Goal: Task Accomplishment & Management: Use online tool/utility

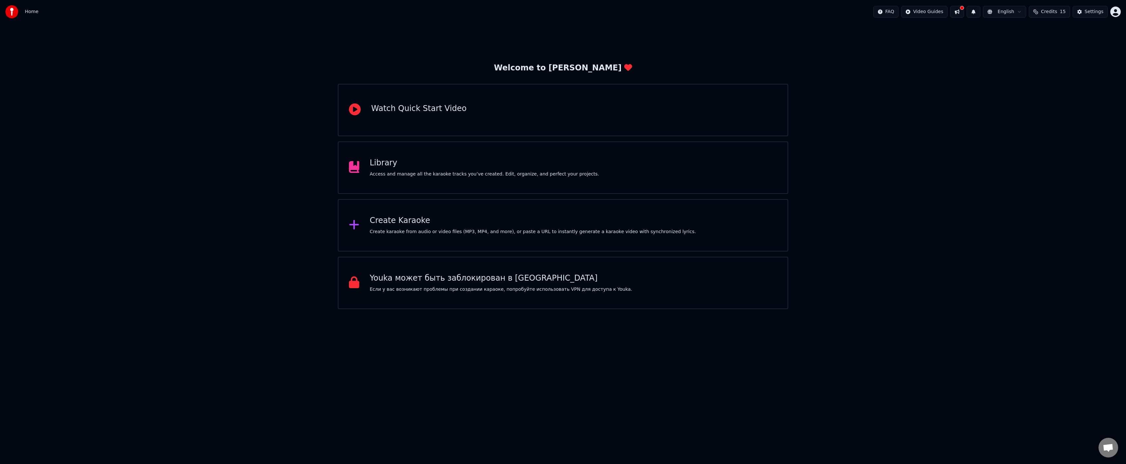
drag, startPoint x: 873, startPoint y: 137, endPoint x: 766, endPoint y: 132, distance: 107.5
click at [873, 137] on div "Welcome to Youka Watch Quick Start Video Library Access and manage all the kara…" at bounding box center [563, 167] width 1126 height 286
click at [465, 219] on div "Create Karaoke" at bounding box center [533, 220] width 326 height 10
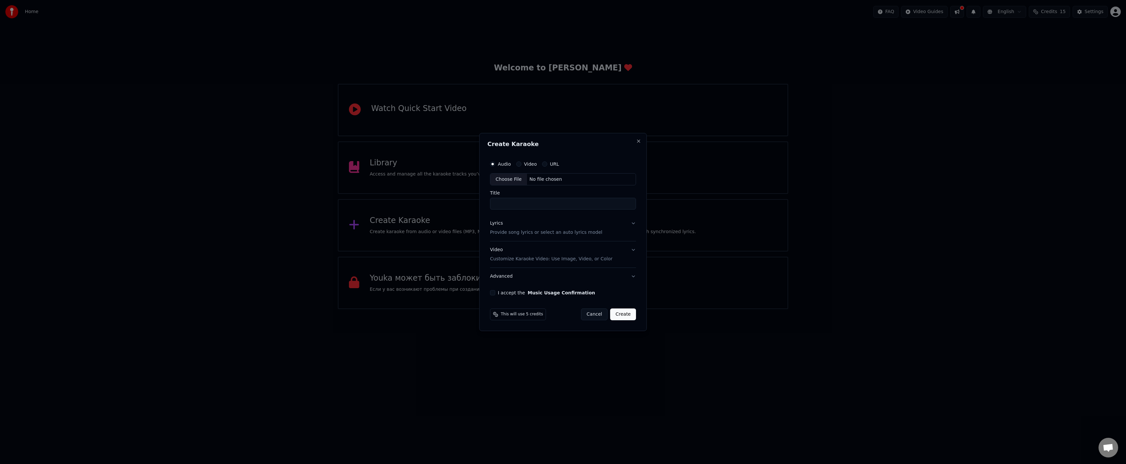
click at [500, 180] on div "Choose File" at bounding box center [509, 180] width 37 height 12
type input "**********"
click at [512, 225] on div "Lyrics Provide song lyrics or select an auto lyrics model" at bounding box center [546, 228] width 112 height 16
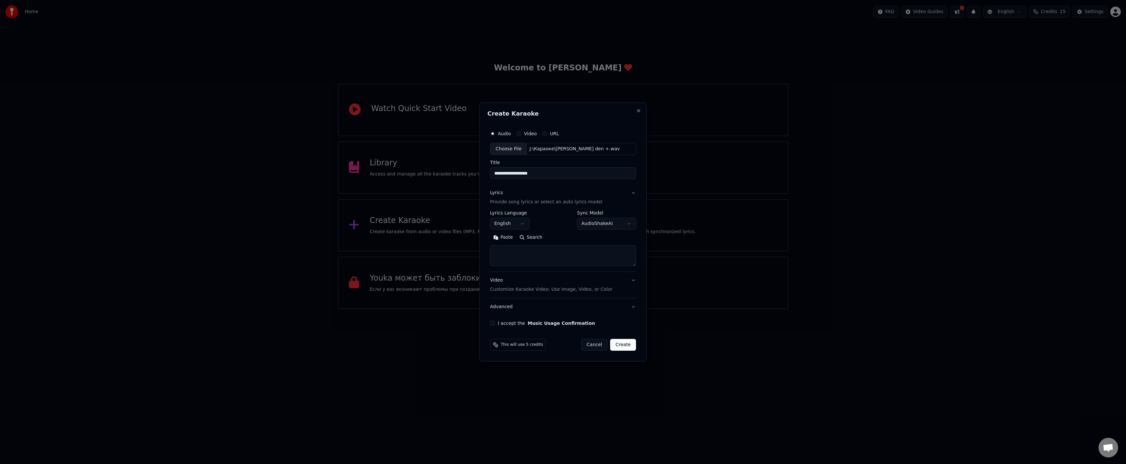
click at [577, 254] on textarea at bounding box center [563, 256] width 146 height 21
paste textarea "**********"
click at [561, 238] on button "Expand" at bounding box center [561, 237] width 31 height 10
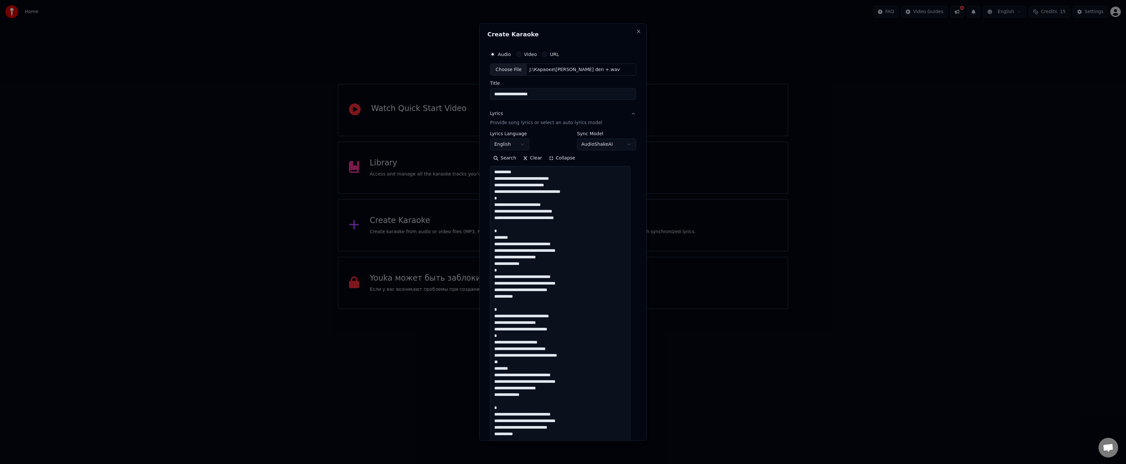
drag, startPoint x: 541, startPoint y: 175, endPoint x: 470, endPoint y: 161, distance: 72.1
click at [470, 161] on body "**********" at bounding box center [563, 154] width 1126 height 309
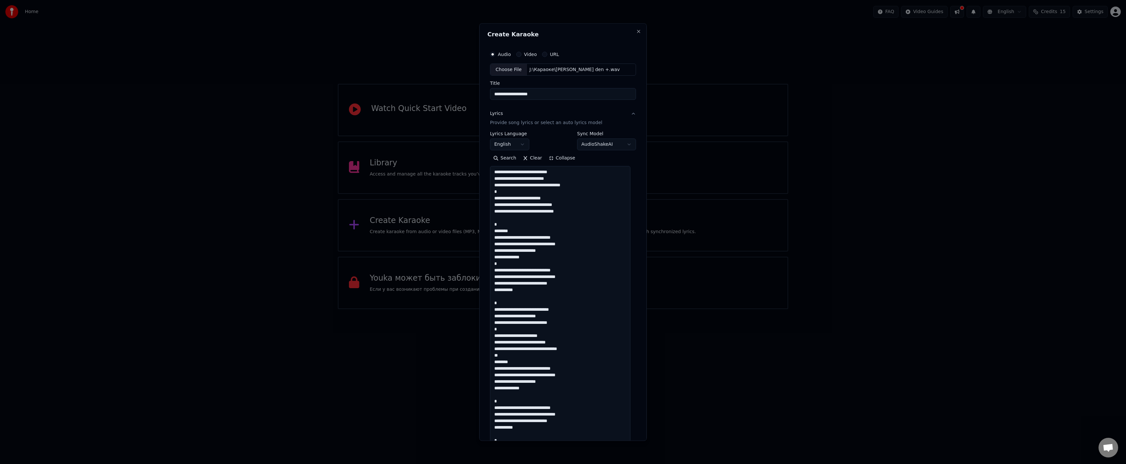
click at [503, 192] on textarea at bounding box center [560, 361] width 140 height 391
click at [495, 200] on textarea at bounding box center [560, 361] width 140 height 391
click at [500, 224] on textarea at bounding box center [560, 361] width 140 height 391
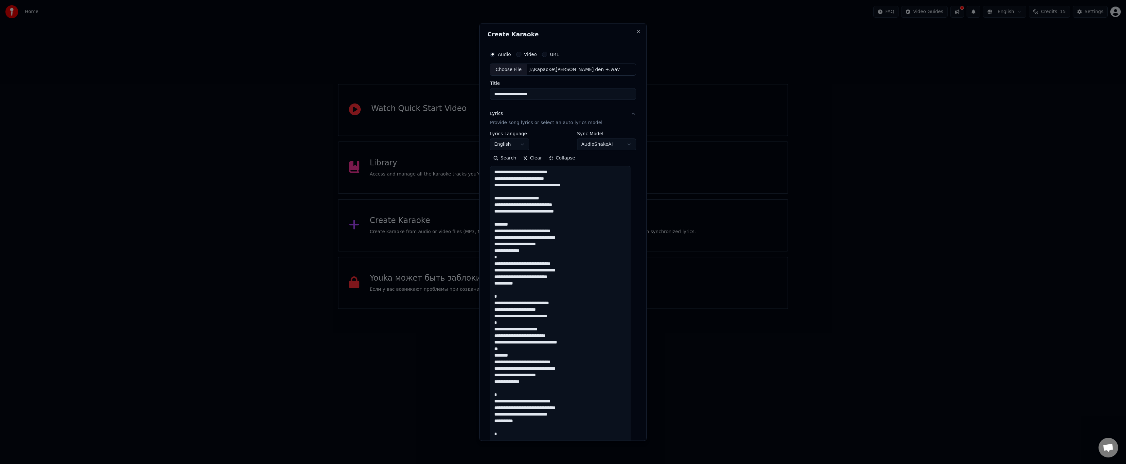
click at [526, 225] on textarea at bounding box center [560, 361] width 140 height 391
drag, startPoint x: 526, startPoint y: 226, endPoint x: 481, endPoint y: 226, distance: 45.5
click at [479, 226] on div "**********" at bounding box center [563, 232] width 168 height 418
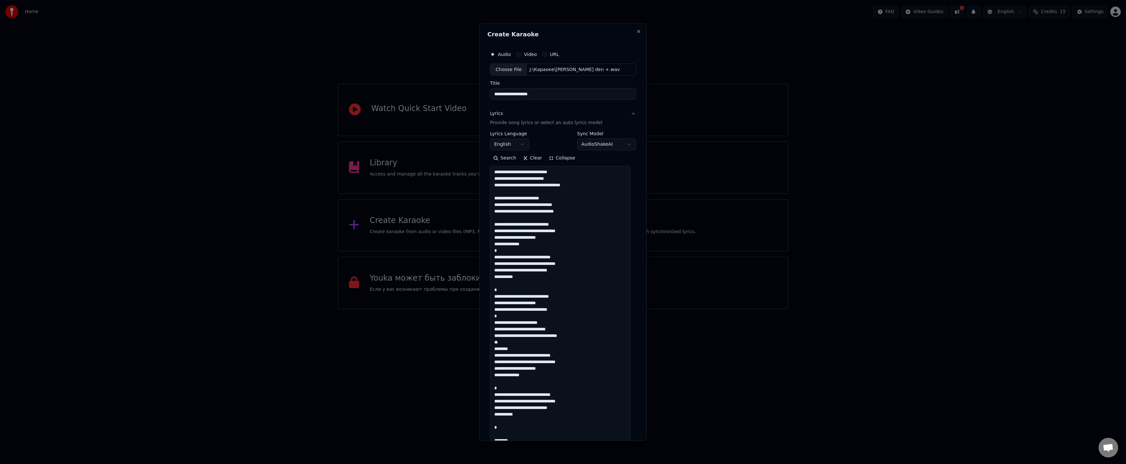
drag, startPoint x: 500, startPoint y: 251, endPoint x: 491, endPoint y: 252, distance: 9.2
click at [491, 252] on textarea at bounding box center [560, 361] width 140 height 391
click at [496, 258] on textarea at bounding box center [560, 361] width 140 height 391
click at [523, 278] on textarea at bounding box center [560, 361] width 140 height 391
click at [502, 290] on textarea at bounding box center [560, 361] width 140 height 391
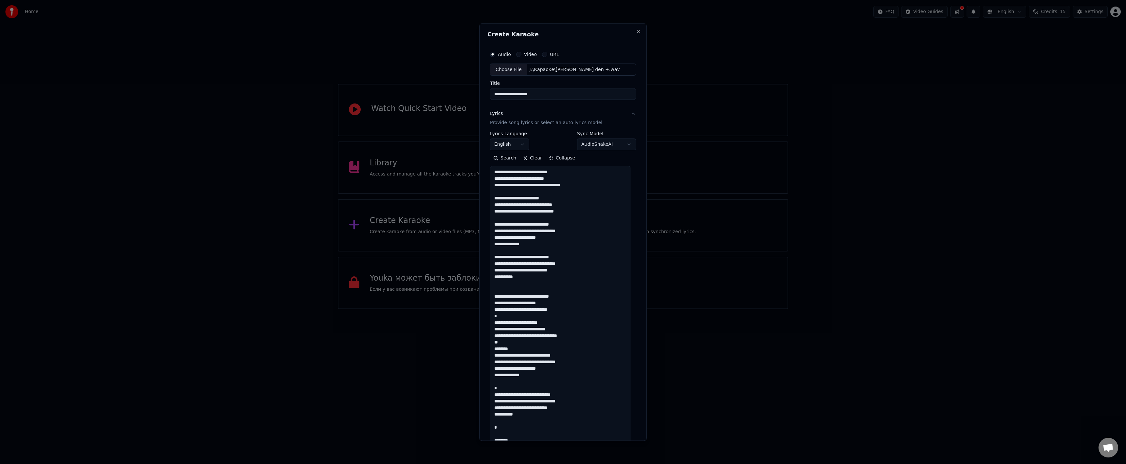
click at [496, 298] on textarea at bounding box center [560, 361] width 140 height 391
click at [503, 311] on textarea at bounding box center [560, 361] width 140 height 391
click at [504, 315] on textarea at bounding box center [560, 361] width 140 height 391
click at [497, 322] on textarea at bounding box center [560, 361] width 140 height 391
click at [499, 343] on textarea at bounding box center [560, 361] width 140 height 391
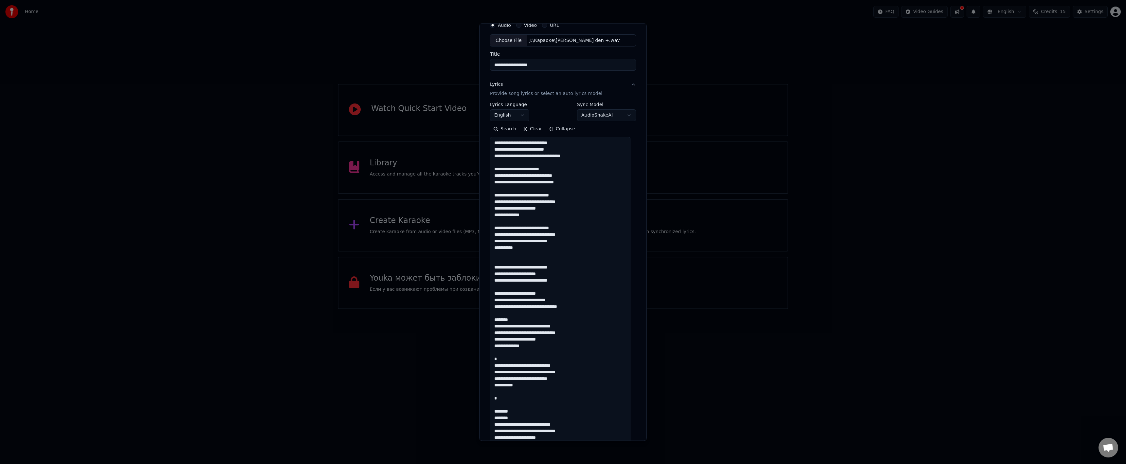
scroll to position [33, 0]
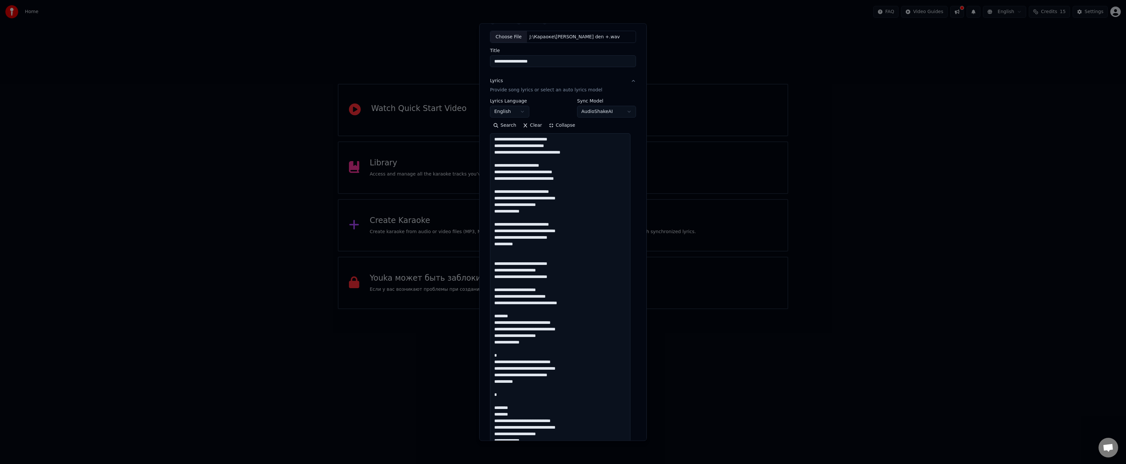
drag, startPoint x: 518, startPoint y: 317, endPoint x: 491, endPoint y: 317, distance: 27.2
click at [491, 317] on textarea at bounding box center [560, 329] width 140 height 391
click at [496, 322] on textarea at bounding box center [560, 329] width 140 height 391
drag, startPoint x: 500, startPoint y: 349, endPoint x: 488, endPoint y: 349, distance: 12.8
click at [488, 349] on div "**********" at bounding box center [563, 299] width 151 height 575
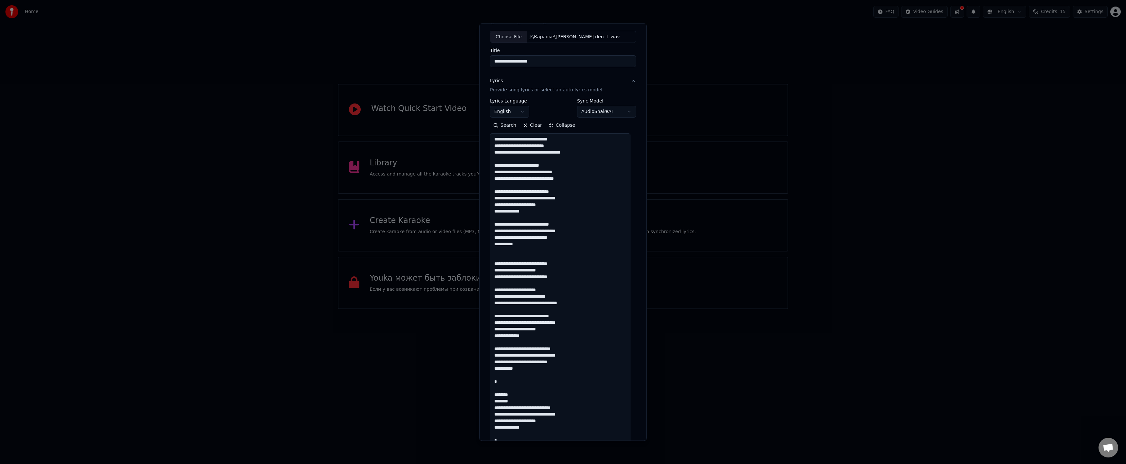
click at [496, 349] on textarea at bounding box center [560, 329] width 140 height 391
click at [513, 377] on textarea at bounding box center [560, 329] width 140 height 391
click at [512, 382] on textarea at bounding box center [560, 329] width 140 height 391
drag, startPoint x: 520, startPoint y: 387, endPoint x: 483, endPoint y: 384, distance: 37.4
click at [483, 384] on div "**********" at bounding box center [563, 232] width 168 height 418
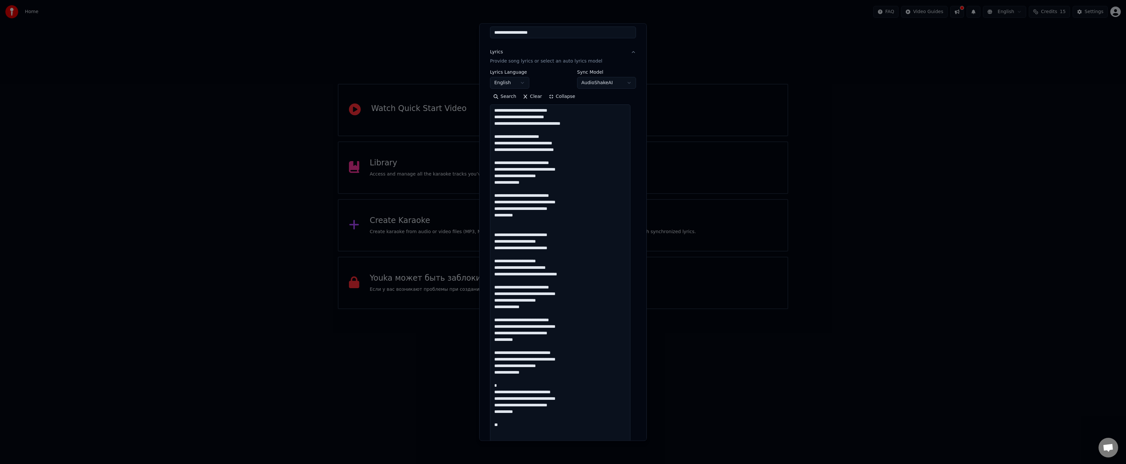
scroll to position [65, 0]
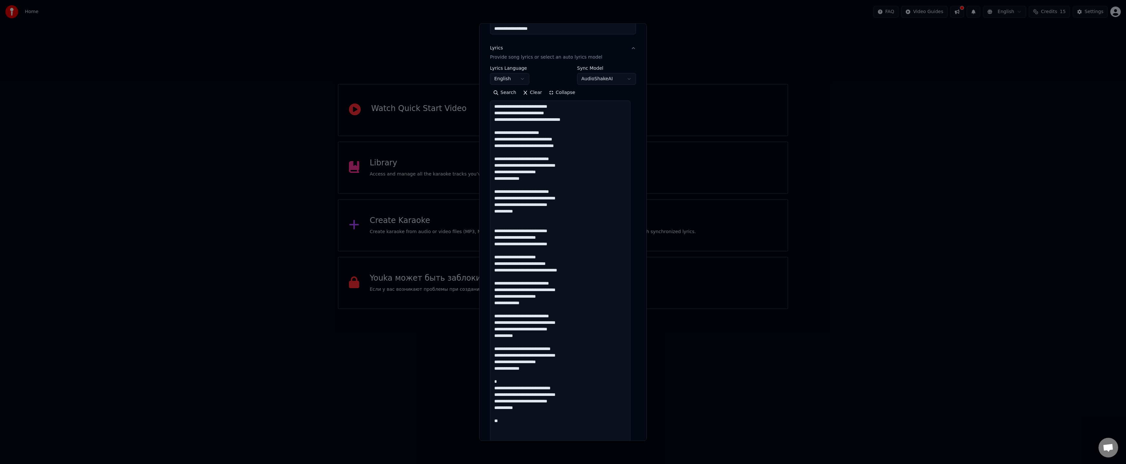
click at [496, 350] on textarea at bounding box center [560, 296] width 140 height 391
click at [534, 368] on textarea at bounding box center [560, 296] width 140 height 391
click at [509, 381] on textarea at bounding box center [560, 296] width 140 height 391
click at [497, 383] on textarea at bounding box center [560, 296] width 140 height 391
click at [507, 413] on textarea at bounding box center [560, 296] width 140 height 391
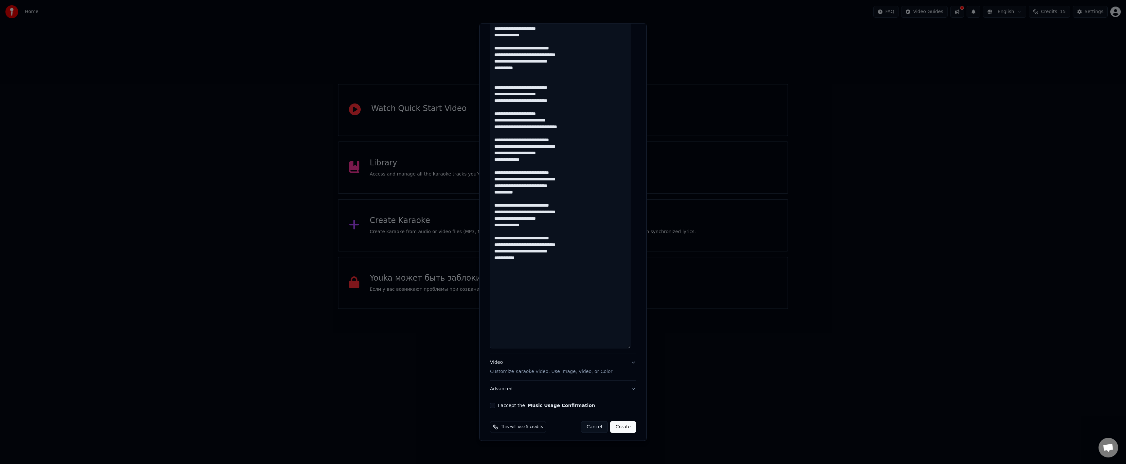
scroll to position [212, 0]
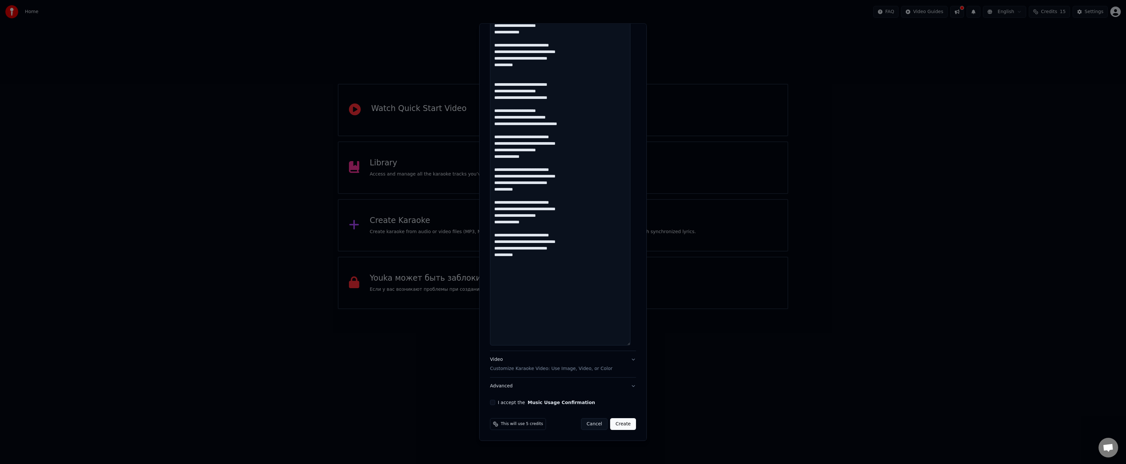
type textarea "**********"
drag, startPoint x: 539, startPoint y: 360, endPoint x: 543, endPoint y: 361, distance: 4.0
click at [539, 360] on div "Video Customize Karaoke Video: Use Image, Video, or Color" at bounding box center [551, 365] width 122 height 16
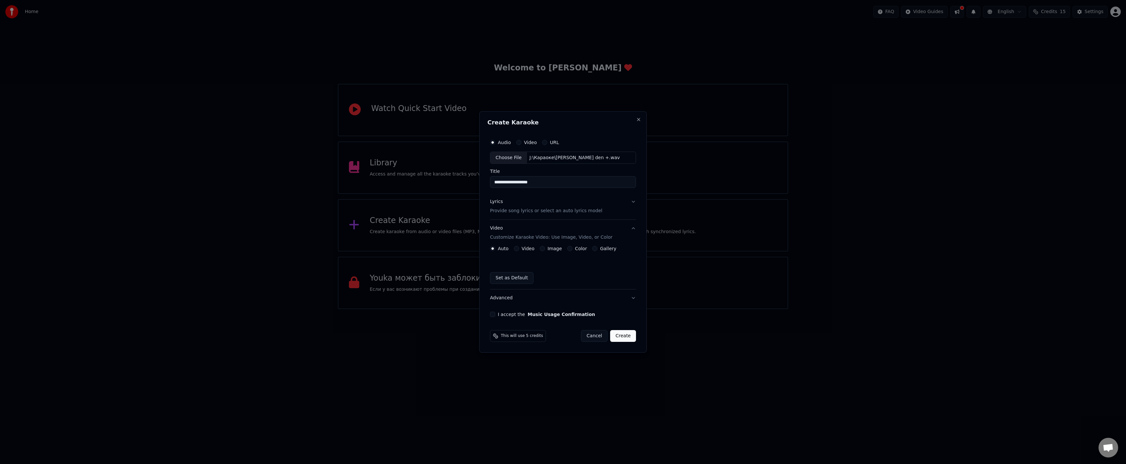
click at [567, 251] on button "Color" at bounding box center [569, 248] width 5 height 5
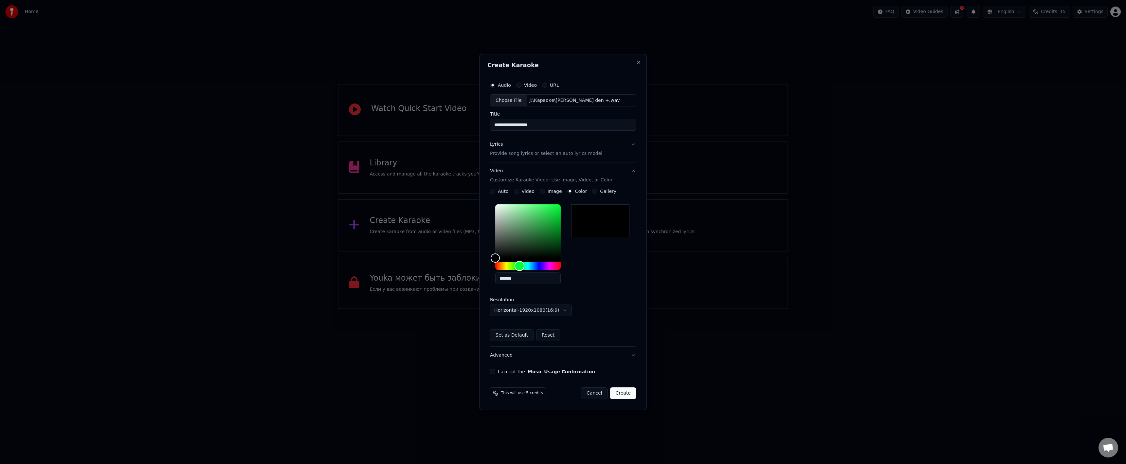
drag, startPoint x: 524, startPoint y: 266, endPoint x: 520, endPoint y: 267, distance: 4.7
click at [520, 267] on div "Hue" at bounding box center [527, 266] width 65 height 8
drag, startPoint x: 561, startPoint y: 213, endPoint x: 608, endPoint y: 171, distance: 63.6
click at [608, 171] on div "**********" at bounding box center [563, 255] width 146 height 184
click at [517, 268] on div "Hue" at bounding box center [520, 266] width 10 height 10
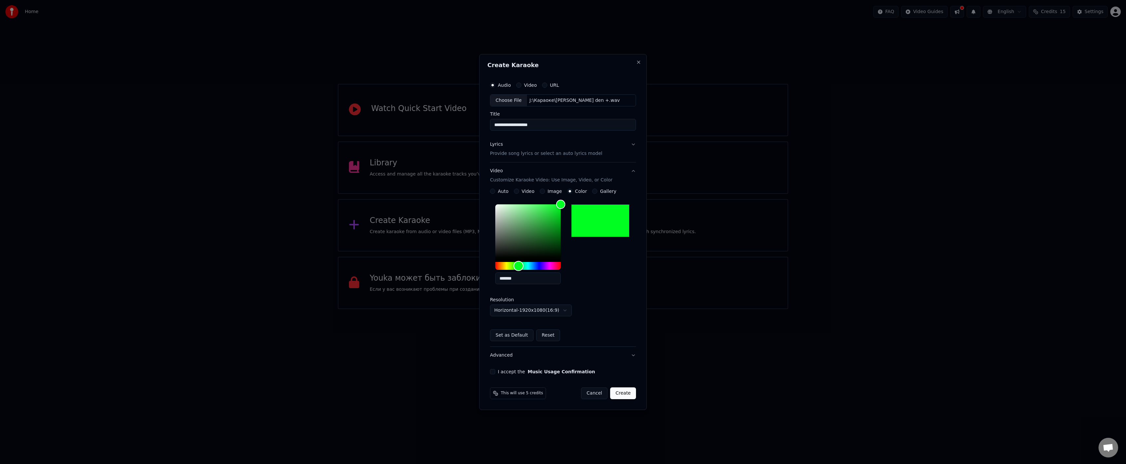
type input "*******"
drag, startPoint x: 520, startPoint y: 265, endPoint x: 531, endPoint y: 269, distance: 11.5
click at [518, 269] on div "Hue" at bounding box center [518, 266] width 10 height 10
click at [521, 124] on input "**********" at bounding box center [563, 125] width 146 height 12
click at [508, 145] on div "Lyrics Provide song lyrics or select an auto lyrics model" at bounding box center [546, 149] width 112 height 16
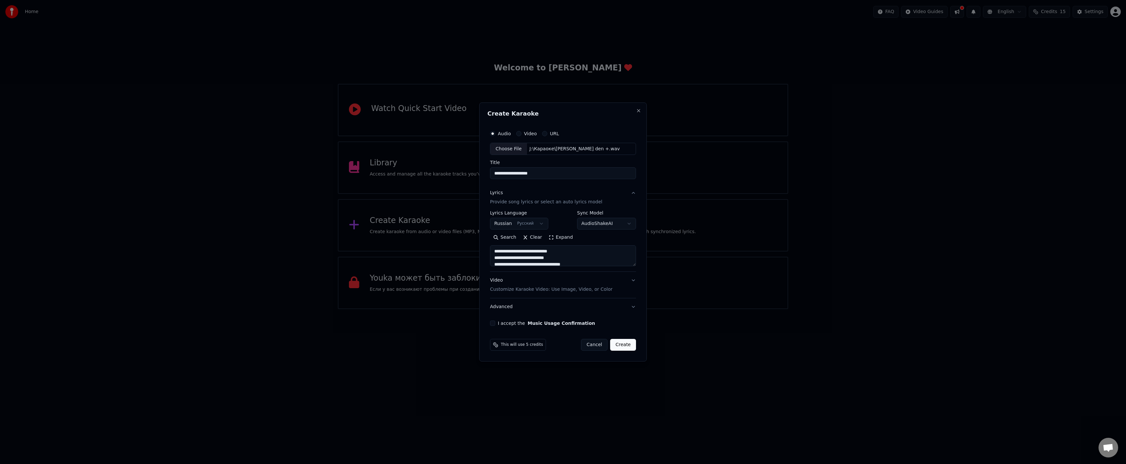
click at [540, 265] on textarea at bounding box center [563, 256] width 146 height 21
click at [509, 322] on label "I accept the Music Usage Confirmation" at bounding box center [546, 323] width 97 height 5
click at [495, 322] on button "I accept the Music Usage Confirmation" at bounding box center [492, 323] width 5 height 5
click at [595, 344] on button "Cancel" at bounding box center [594, 345] width 27 height 12
select select
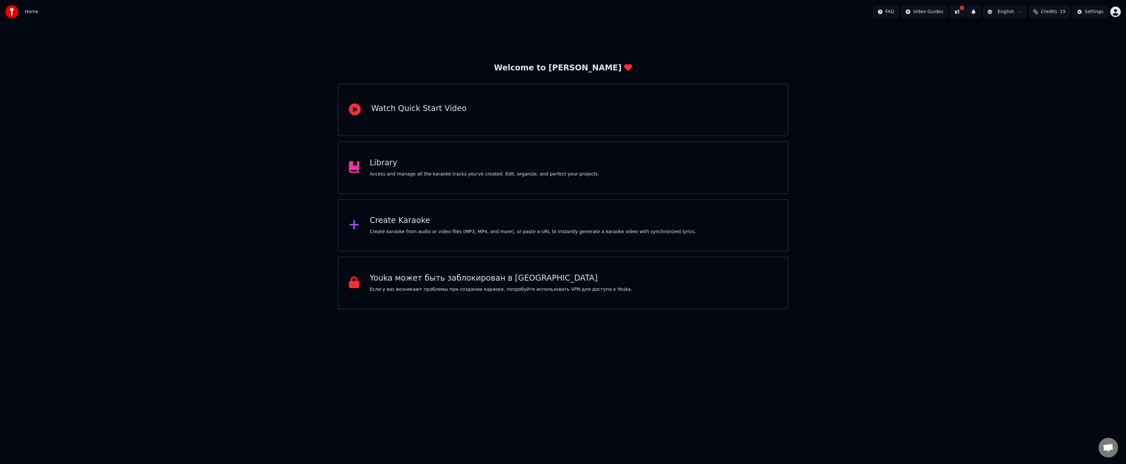
click at [993, 90] on div "Welcome to Youka Watch Quick Start Video Library Access and manage all the kara…" at bounding box center [563, 167] width 1126 height 286
click at [1087, 15] on button "Settings" at bounding box center [1090, 12] width 35 height 12
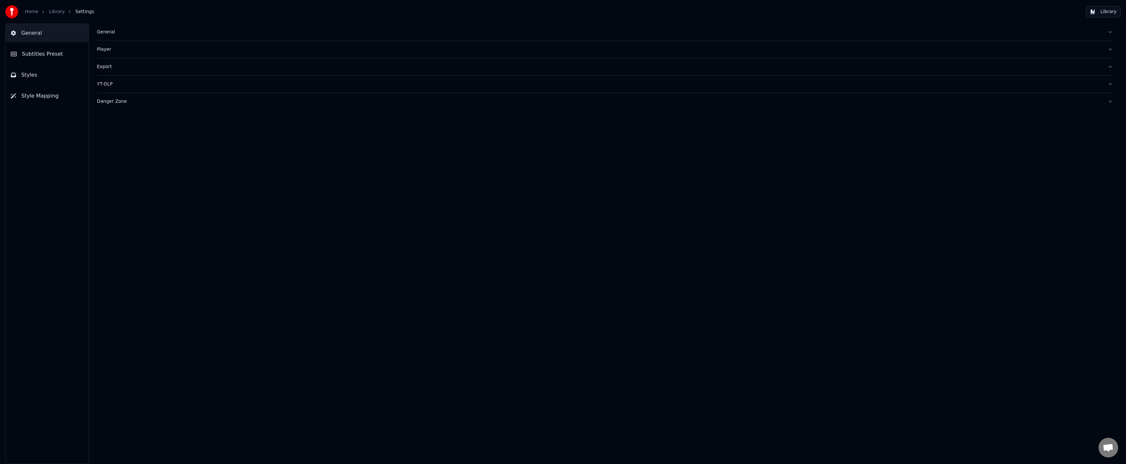
click at [37, 78] on button "Styles" at bounding box center [47, 75] width 83 height 18
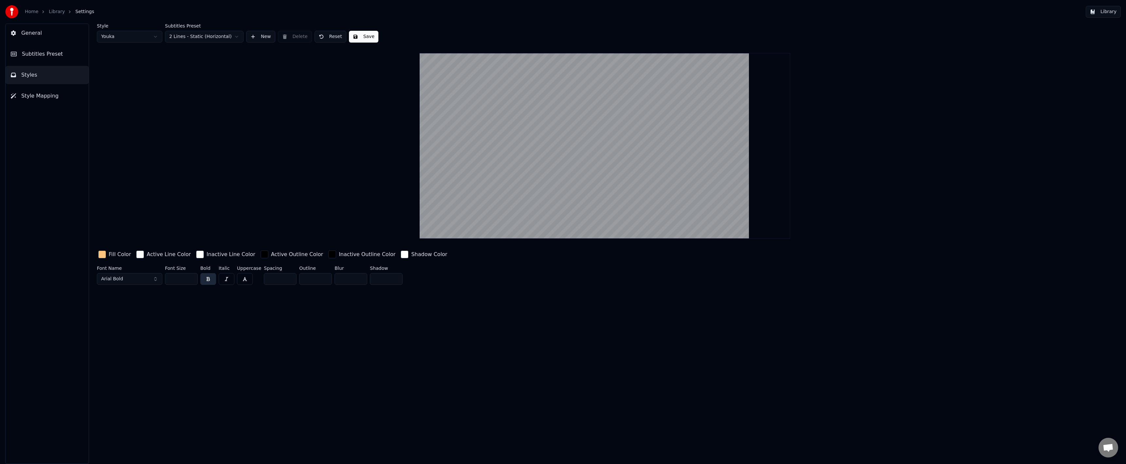
click at [56, 56] on span "Subtitles Preset" at bounding box center [42, 54] width 41 height 8
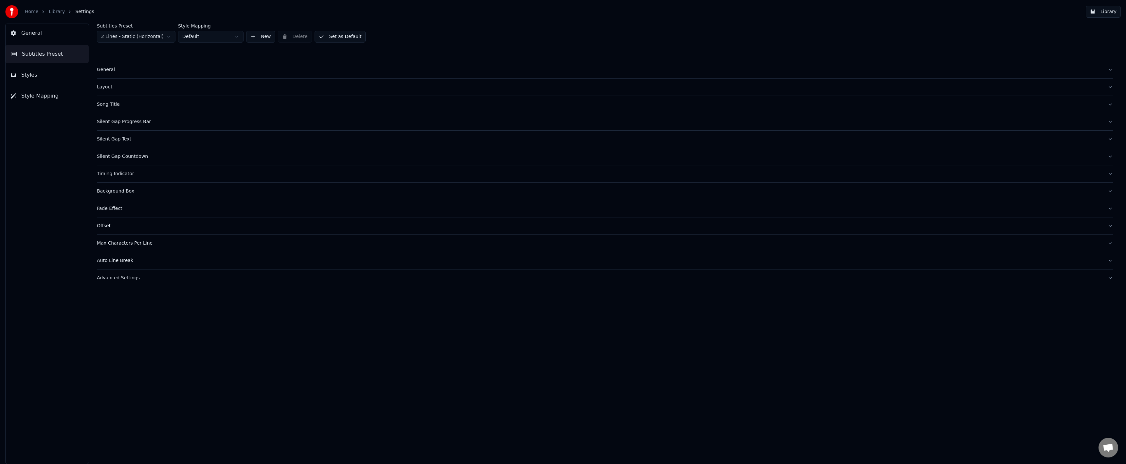
click at [60, 77] on button "Styles" at bounding box center [47, 75] width 83 height 18
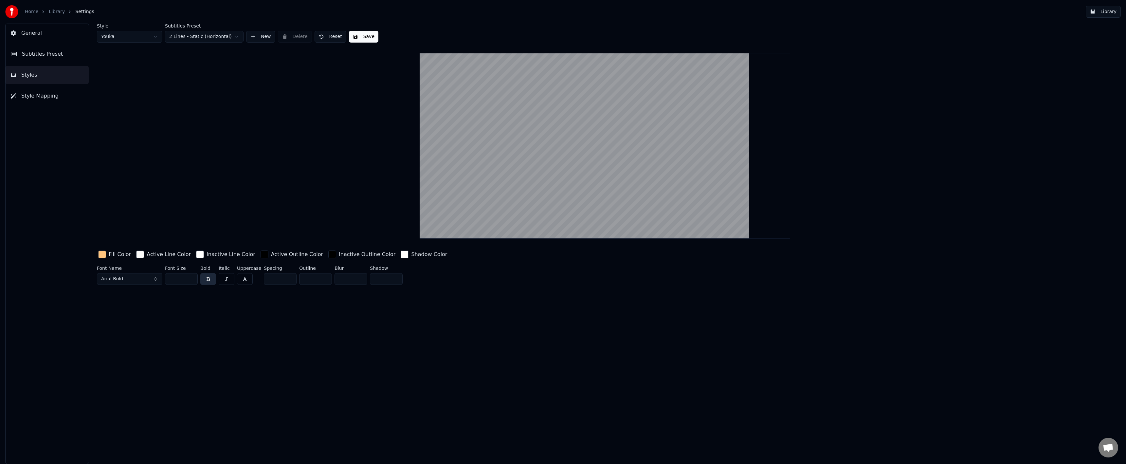
click at [111, 37] on html "Home Library Settings Library General Subtitles Preset Styles Style Mapping Sty…" at bounding box center [563, 232] width 1126 height 464
drag, startPoint x: 64, startPoint y: 65, endPoint x: 66, endPoint y: 60, distance: 6.3
click at [65, 65] on html "Home Library Settings Library General Subtitles Preset Styles Style Mapping Sty…" at bounding box center [563, 232] width 1126 height 464
click at [68, 58] on button "Subtitles Preset" at bounding box center [47, 54] width 83 height 18
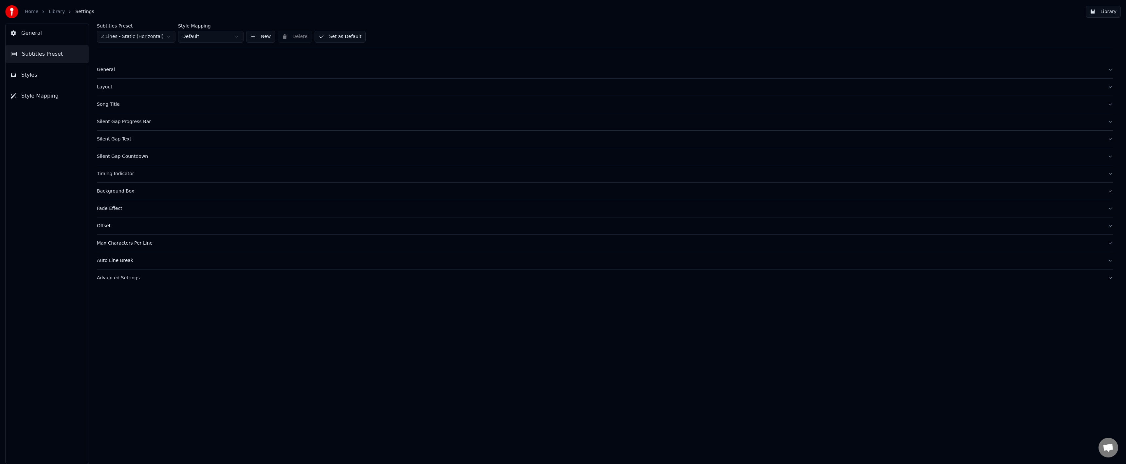
click at [114, 44] on div "Subtitles Preset 2 Lines - Static (Horizontal) Style Mapping Default New Delete…" at bounding box center [605, 36] width 1016 height 25
click at [130, 39] on html "Home Library Settings Library General Subtitles Preset Styles Style Mapping Sub…" at bounding box center [563, 232] width 1126 height 464
click at [220, 47] on html "Home Library Settings Library General Subtitles Preset Styles Style Mapping Sub…" at bounding box center [563, 232] width 1126 height 464
click at [143, 35] on html "Home Library Settings Library General Subtitles Preset Styles Style Mapping Sub…" at bounding box center [563, 232] width 1126 height 464
drag, startPoint x: 263, startPoint y: 38, endPoint x: 205, endPoint y: 45, distance: 58.8
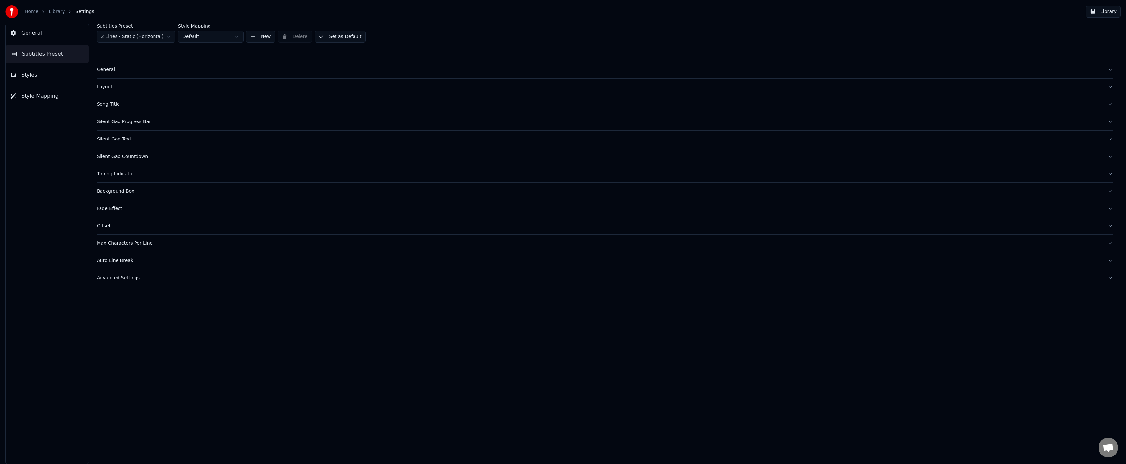
click at [211, 46] on html "Home Library Settings Library General Subtitles Preset Styles Style Mapping Sub…" at bounding box center [563, 232] width 1126 height 464
click at [147, 34] on html "Home Library Settings Library General Subtitles Preset Styles Style Mapping Sub…" at bounding box center [563, 232] width 1126 height 464
click at [263, 34] on html "Home Library Settings Library General Subtitles Preset Styles Style Mapping Sub…" at bounding box center [563, 232] width 1126 height 464
click at [263, 34] on button "New" at bounding box center [260, 37] width 29 height 12
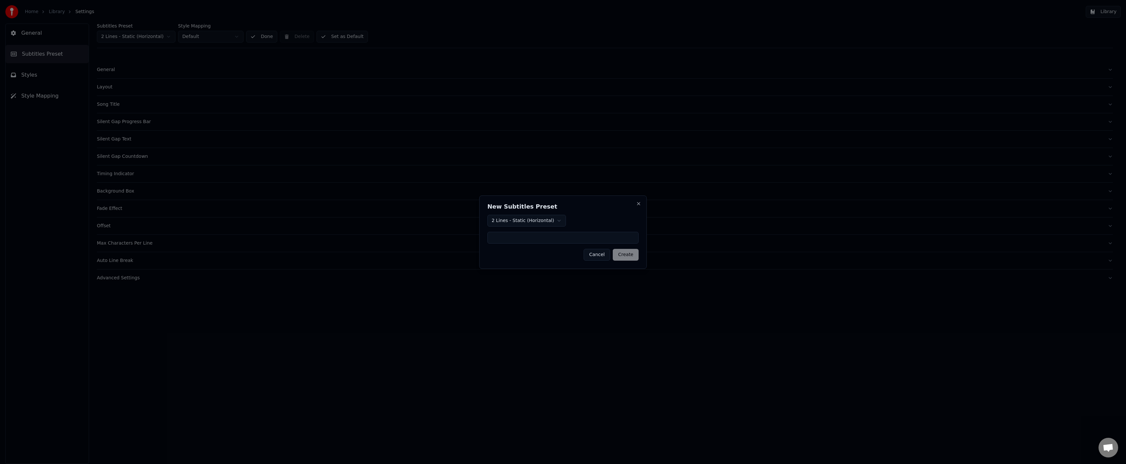
type input "**********"
click at [624, 260] on button "Create" at bounding box center [626, 255] width 26 height 12
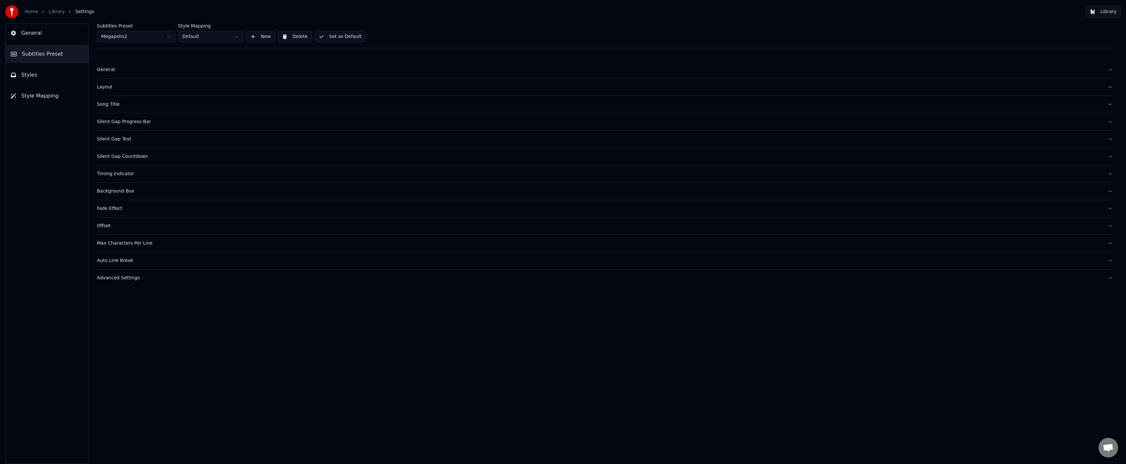
click at [113, 90] on button "Layout" at bounding box center [605, 87] width 1016 height 17
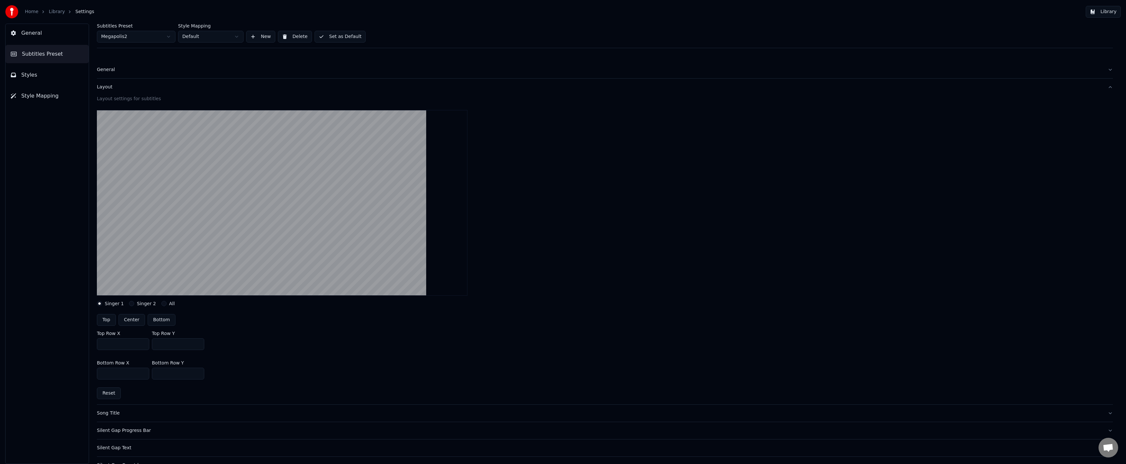
click at [108, 322] on button "Top" at bounding box center [106, 320] width 19 height 12
type input "***"
click at [126, 317] on button "Center" at bounding box center [132, 320] width 27 height 12
type input "***"
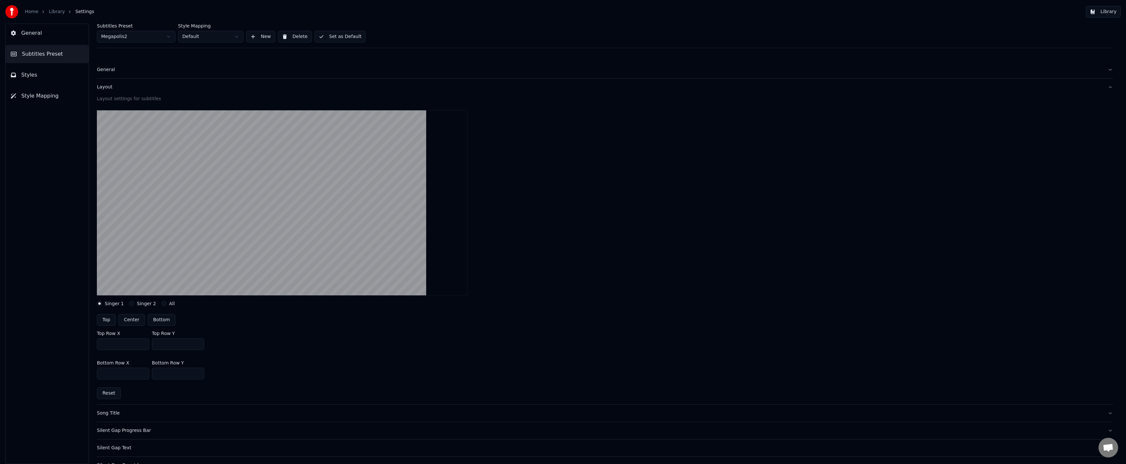
type input "***"
click at [130, 307] on div "Layout settings for subtitles Singer 1 Singer 2 All Top Center Bottom Top Row X…" at bounding box center [605, 250] width 1016 height 309
click at [129, 306] on button "Singer 2" at bounding box center [131, 303] width 5 height 5
click at [135, 319] on button "Center" at bounding box center [132, 320] width 27 height 12
type input "***"
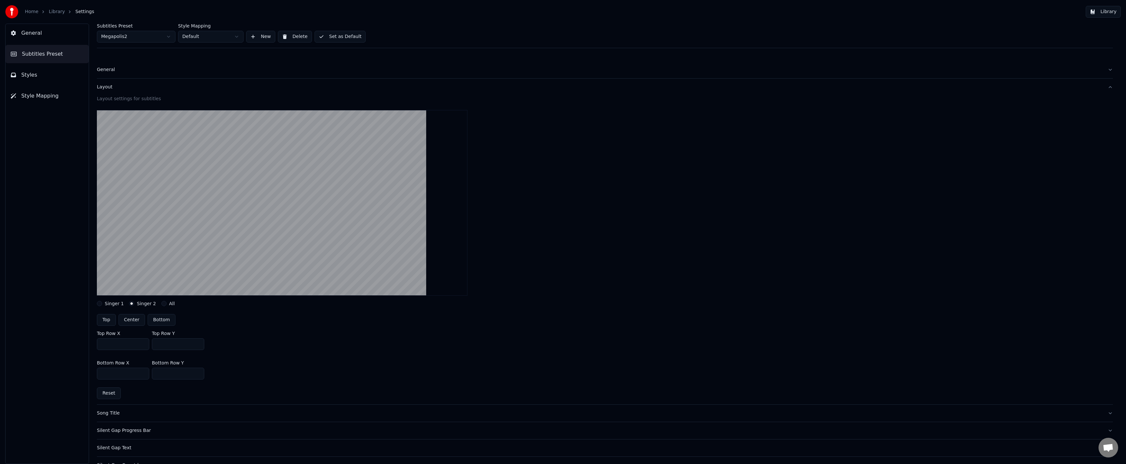
type input "***"
click at [161, 305] on button "All" at bounding box center [163, 303] width 5 height 5
click at [100, 326] on button "button" at bounding box center [99, 325] width 5 height 5
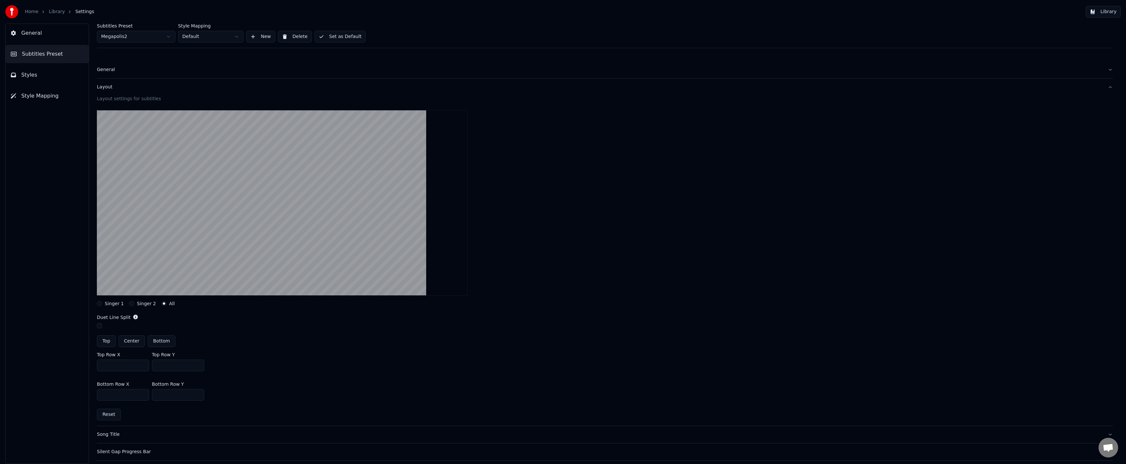
click at [102, 306] on div "Singer 1" at bounding box center [110, 303] width 27 height 5
click at [102, 303] on button "Singer 1" at bounding box center [99, 303] width 5 height 5
click at [118, 305] on label "Singer 1" at bounding box center [114, 303] width 19 height 5
click at [102, 305] on button "Singer 1" at bounding box center [99, 303] width 5 height 5
click at [134, 303] on div "Singer 2" at bounding box center [142, 303] width 27 height 5
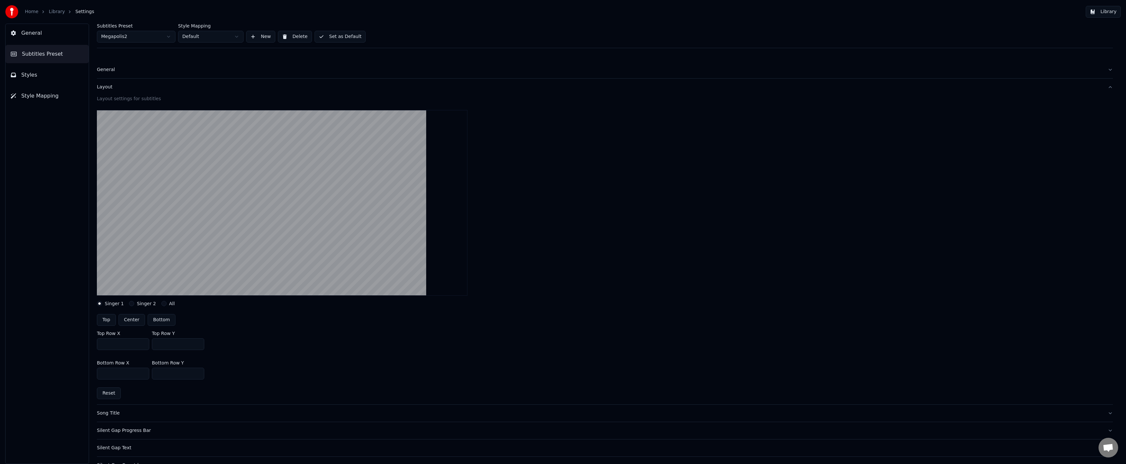
click at [139, 304] on label "Singer 2" at bounding box center [146, 303] width 19 height 5
click at [134, 304] on button "Singer 2" at bounding box center [131, 303] width 5 height 5
click at [161, 305] on button "All" at bounding box center [163, 303] width 5 height 5
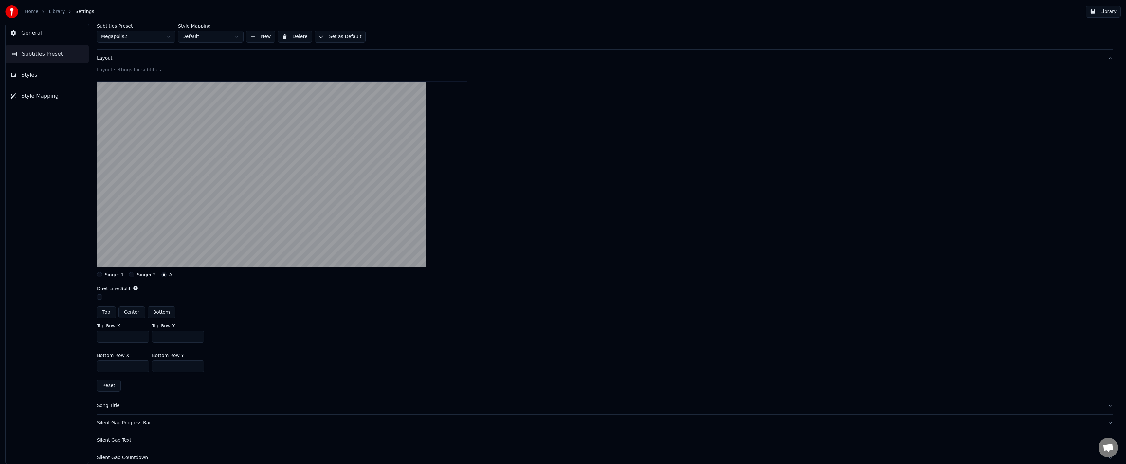
scroll to position [33, 0]
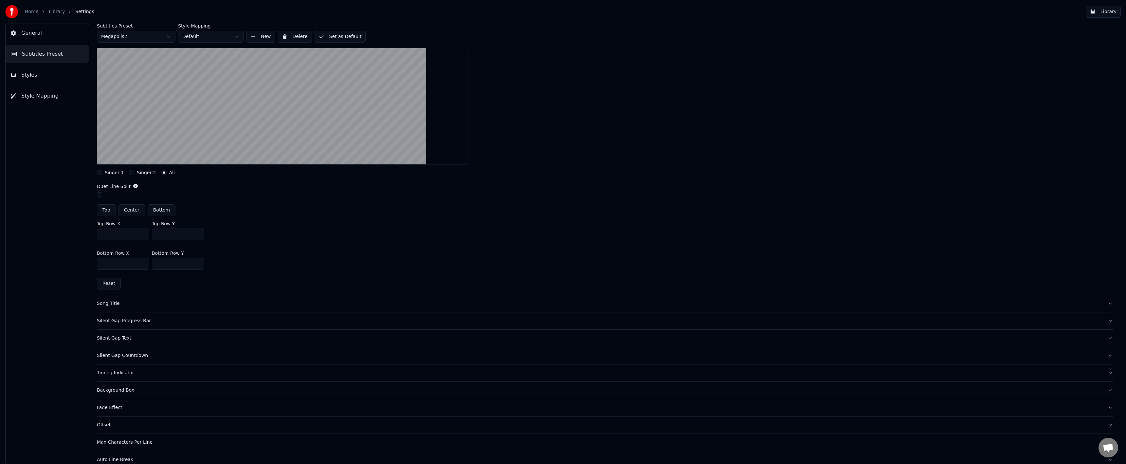
click at [112, 307] on button "Song Title" at bounding box center [605, 303] width 1016 height 17
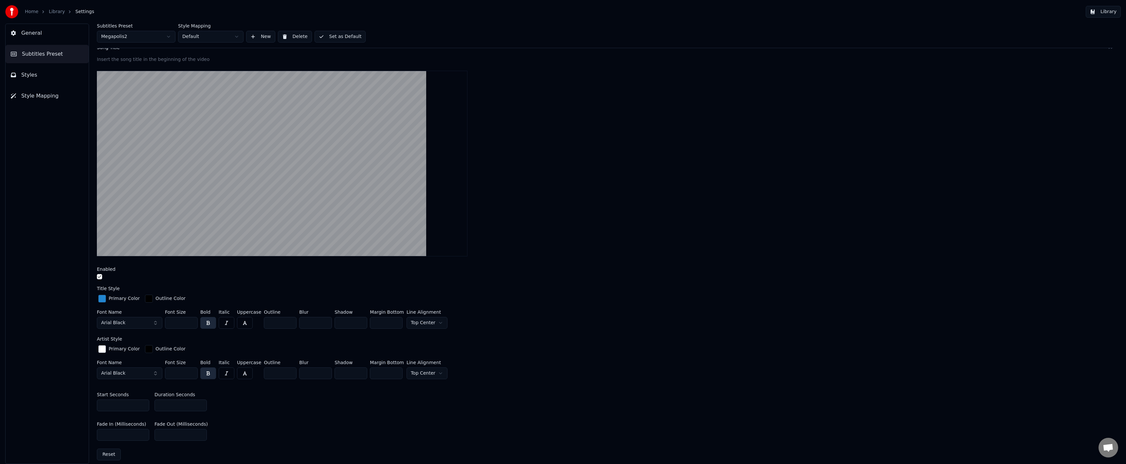
scroll to position [61, 0]
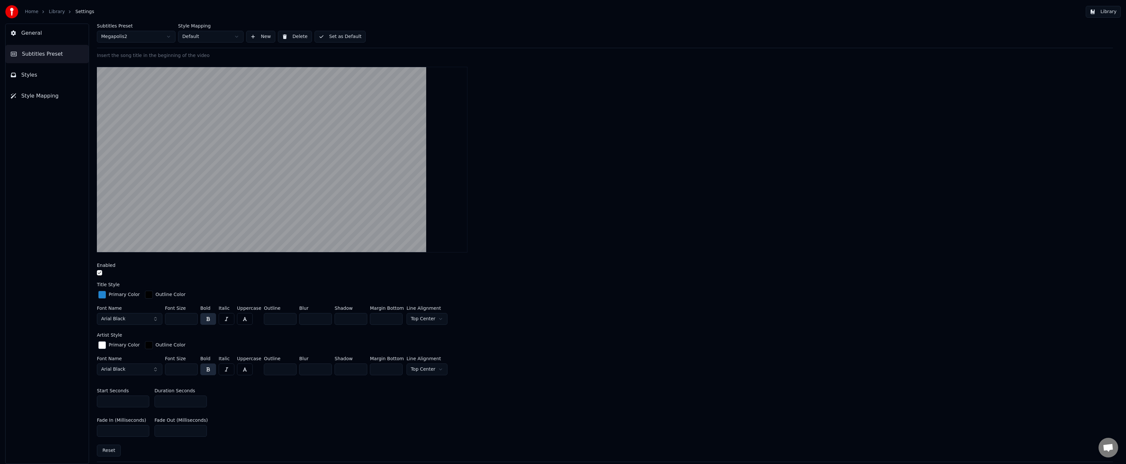
click at [100, 273] on button "button" at bounding box center [99, 272] width 5 height 5
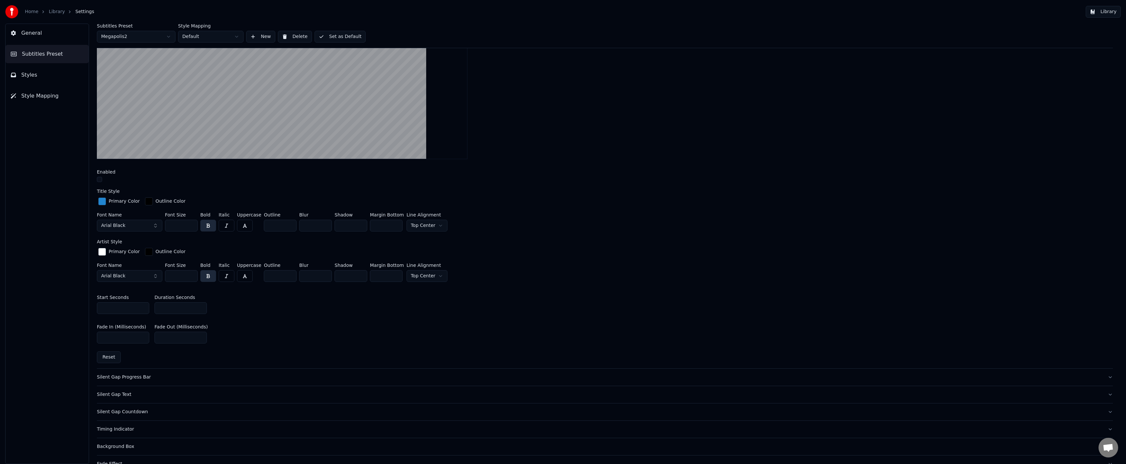
scroll to position [229, 0]
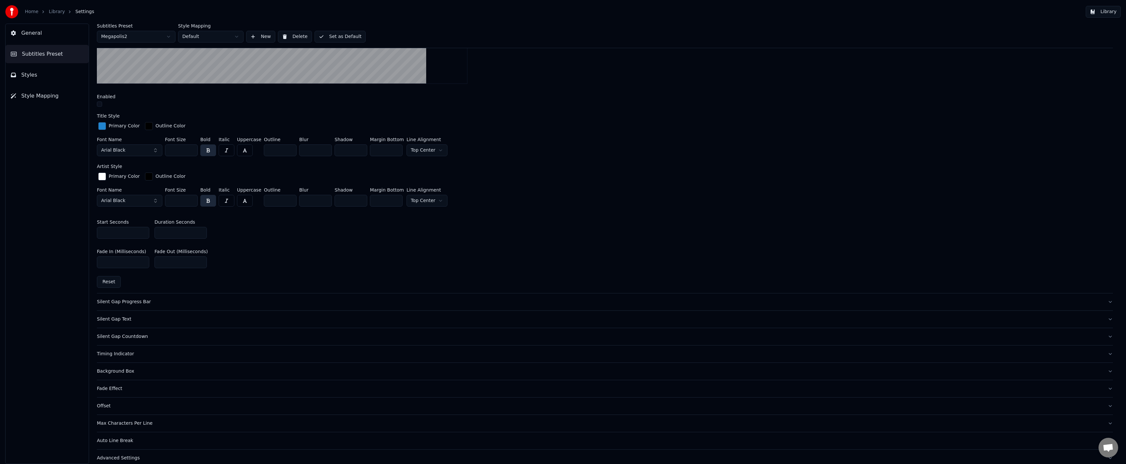
click at [116, 299] on div "Silent Gap Progress Bar" at bounding box center [600, 302] width 1006 height 7
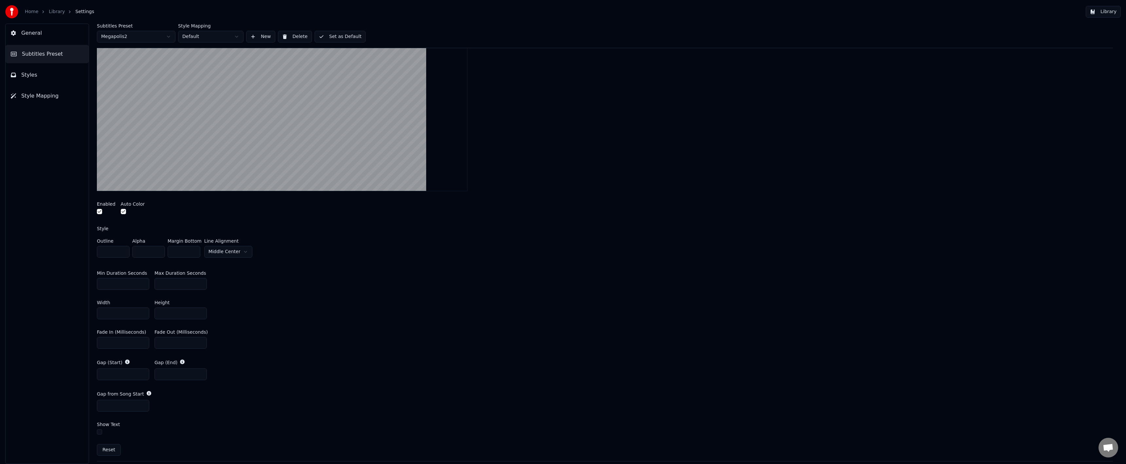
scroll to position [98, 0]
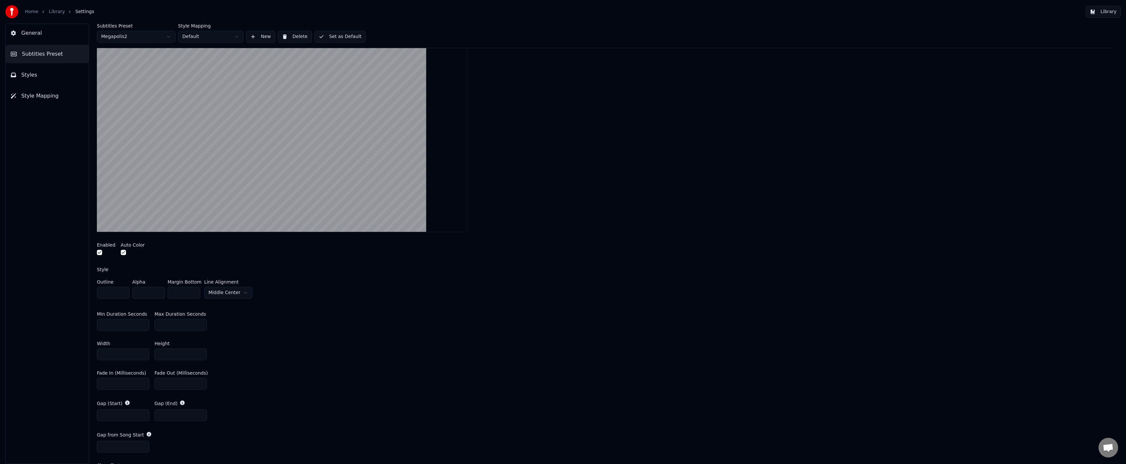
drag, startPoint x: 388, startPoint y: 288, endPoint x: 351, endPoint y: 281, distance: 38.0
click at [388, 288] on div "Outline * Alpha * Margin Bottom * Line Alignment [GEOGRAPHIC_DATA]" at bounding box center [605, 291] width 1016 height 22
click at [98, 252] on button "button" at bounding box center [99, 252] width 5 height 5
click at [99, 253] on button "button" at bounding box center [99, 252] width 5 height 5
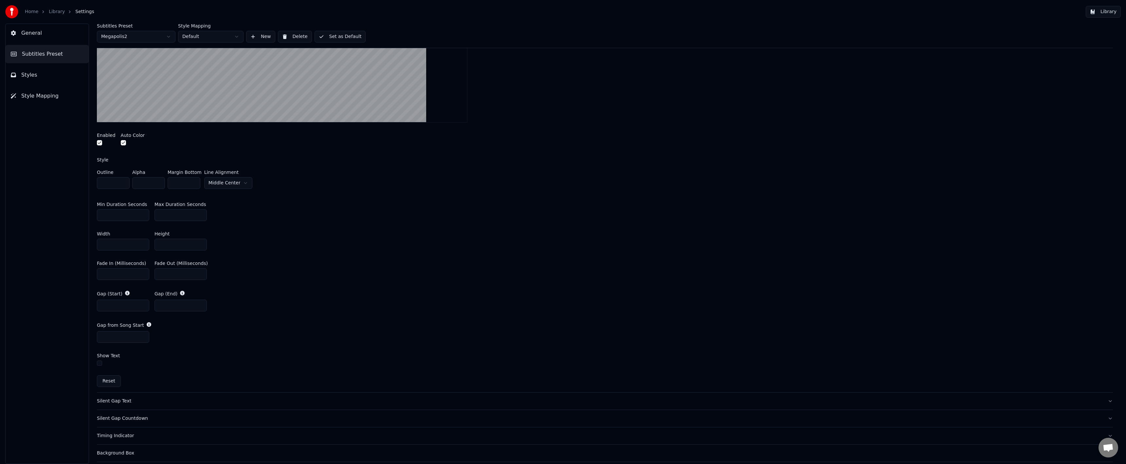
scroll to position [229, 0]
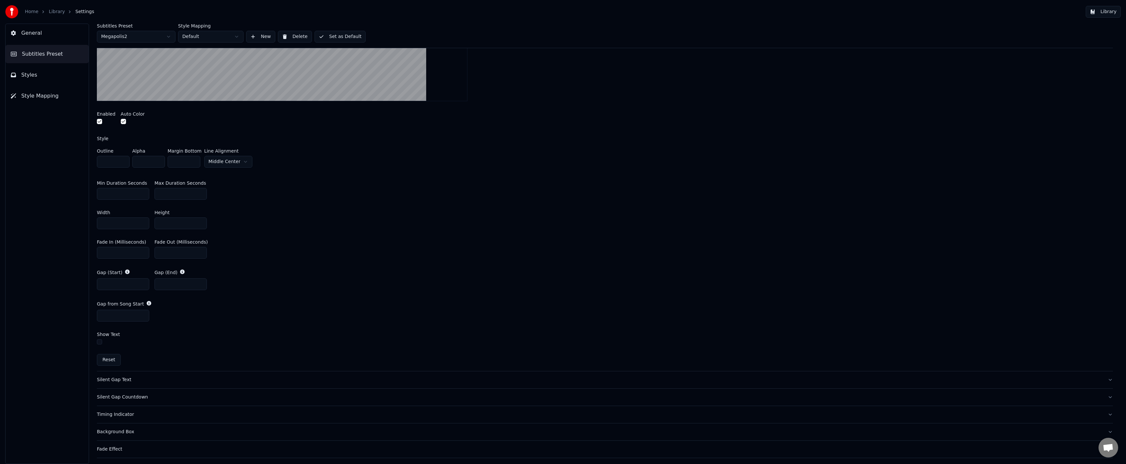
click at [100, 340] on button "button" at bounding box center [99, 341] width 5 height 5
click at [119, 367] on input "**********" at bounding box center [123, 370] width 52 height 12
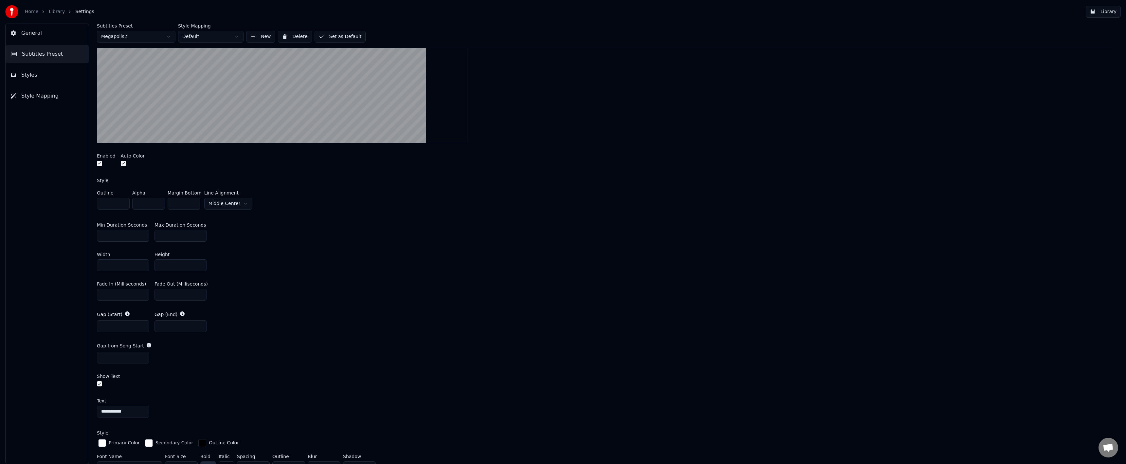
scroll to position [65, 0]
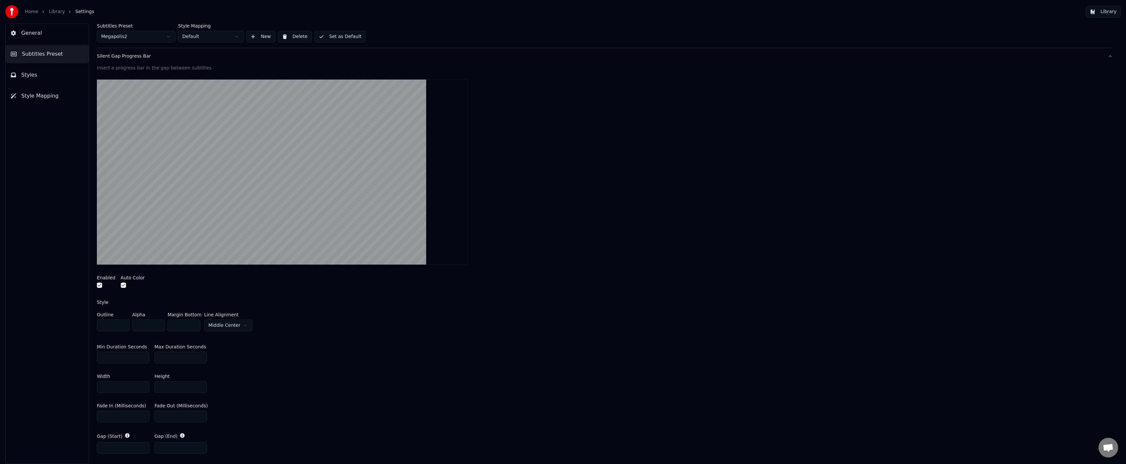
click at [101, 285] on button "button" at bounding box center [99, 285] width 5 height 5
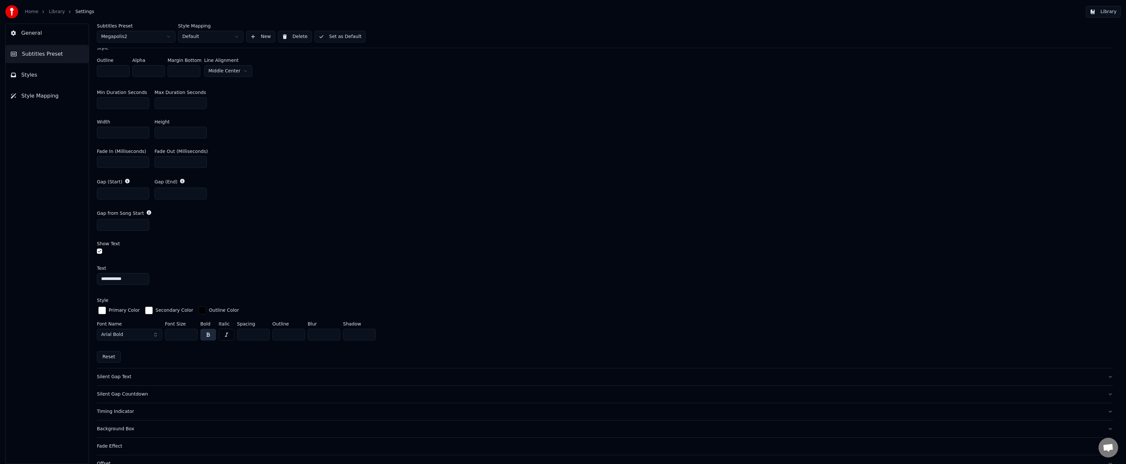
scroll to position [327, 0]
click at [100, 246] on div at bounding box center [605, 244] width 1016 height 7
click at [100, 243] on button "button" at bounding box center [99, 243] width 5 height 5
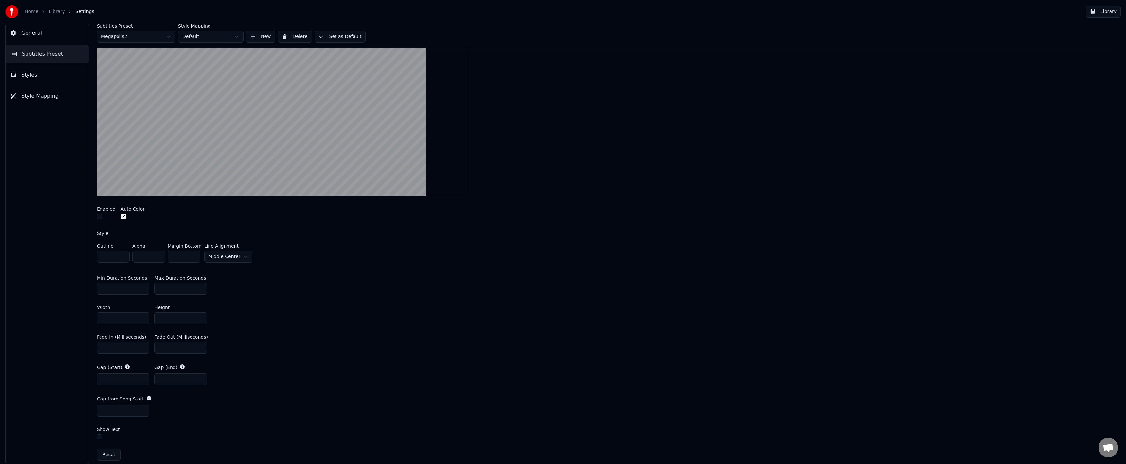
scroll to position [133, 0]
click at [101, 218] on button "button" at bounding box center [99, 217] width 5 height 5
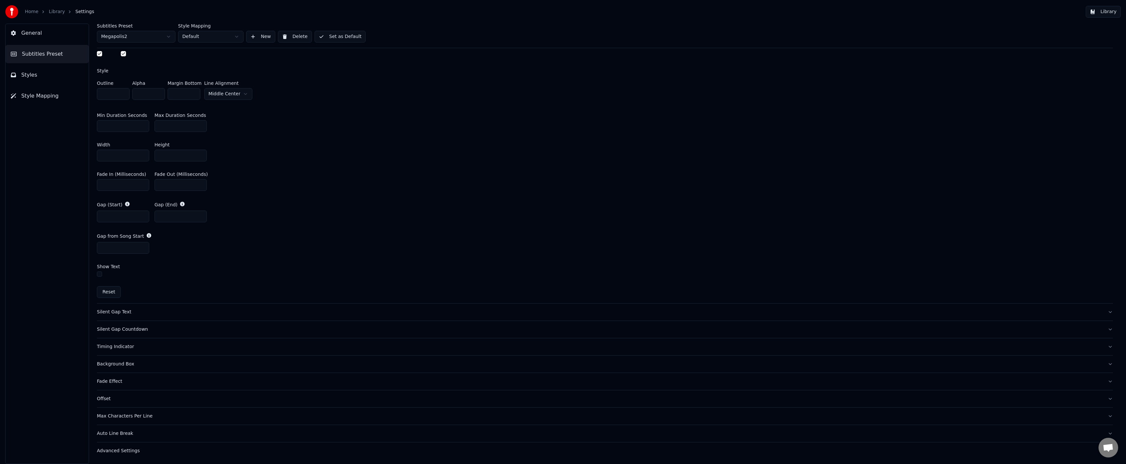
click at [131, 309] on div "Silent Gap Text" at bounding box center [600, 312] width 1006 height 7
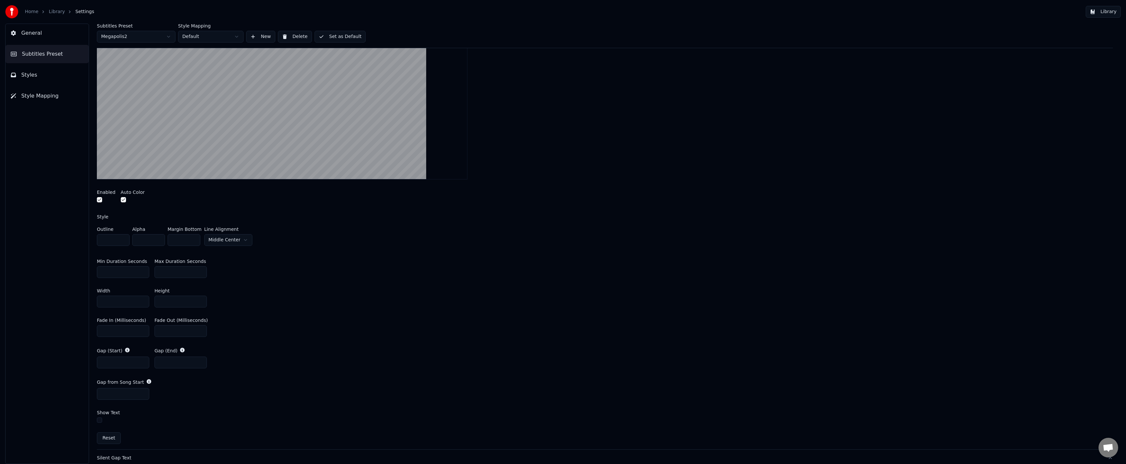
scroll to position [114, 0]
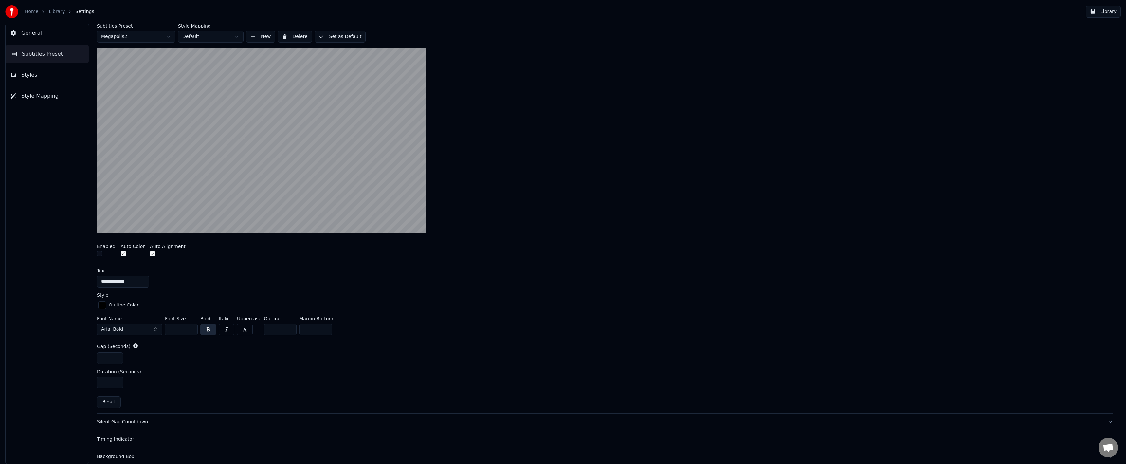
click at [101, 253] on button "button" at bounding box center [99, 253] width 5 height 5
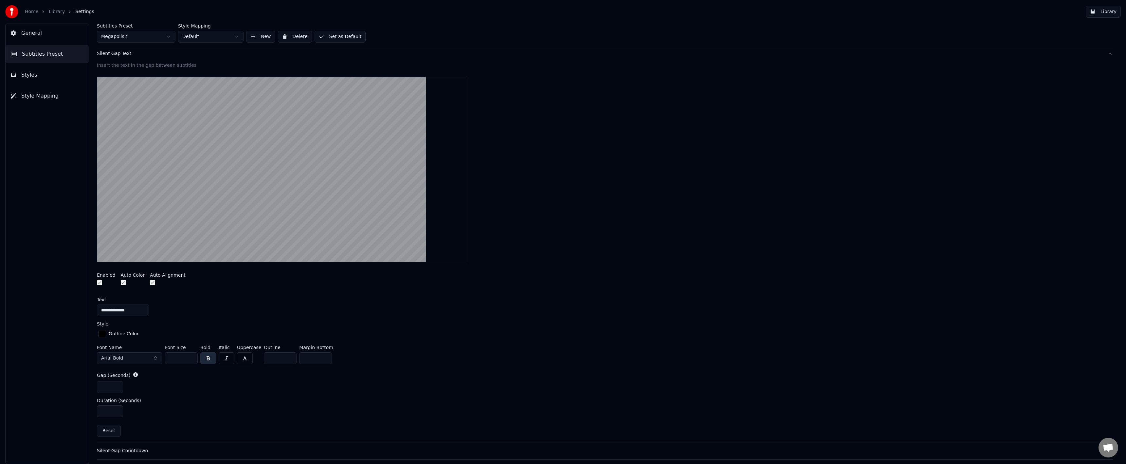
scroll to position [82, 0]
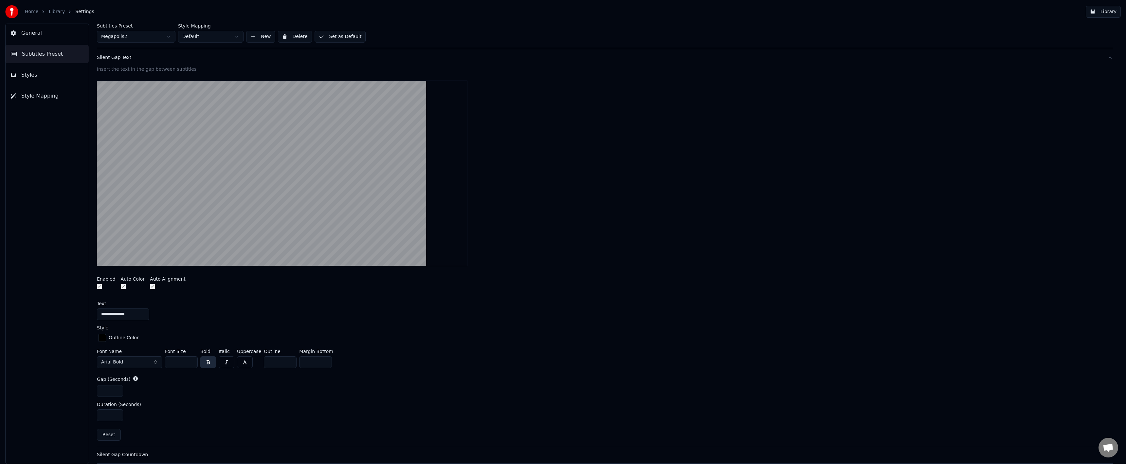
click at [150, 287] on button "button" at bounding box center [152, 286] width 5 height 5
click at [150, 288] on button "button" at bounding box center [152, 286] width 5 height 5
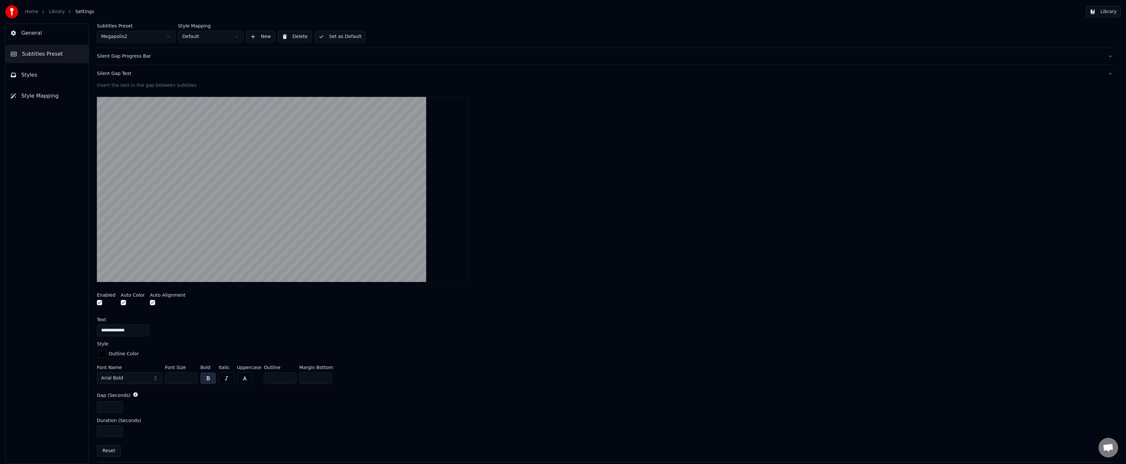
scroll to position [98, 0]
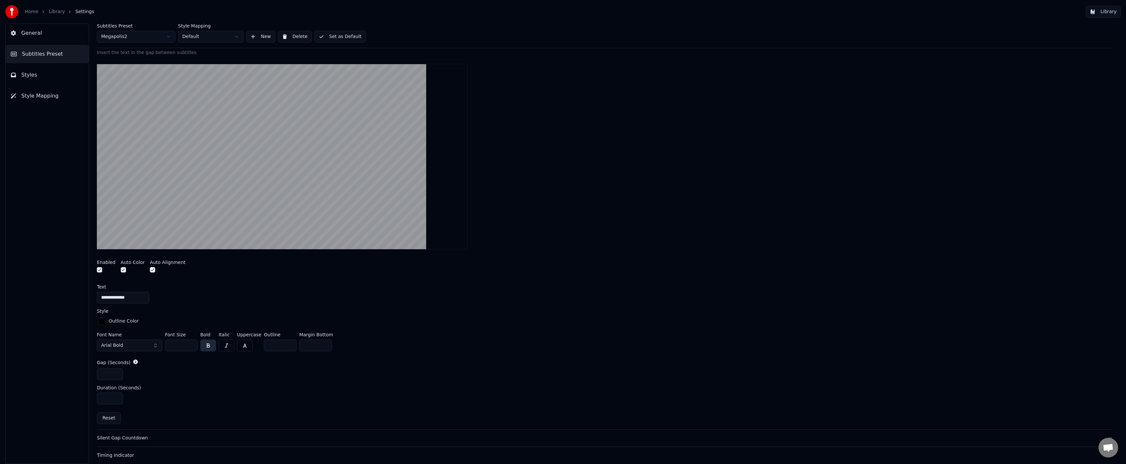
click at [273, 343] on input "*" at bounding box center [280, 346] width 33 height 12
drag, startPoint x: 273, startPoint y: 343, endPoint x: 213, endPoint y: 341, distance: 60.6
click at [213, 341] on div "Font Name Arial Bold Font Size ** Bold Italic Uppercase Outline * Margin Bottom…" at bounding box center [605, 343] width 1016 height 22
type input "*"
click at [436, 311] on div "Style" at bounding box center [605, 311] width 1016 height 5
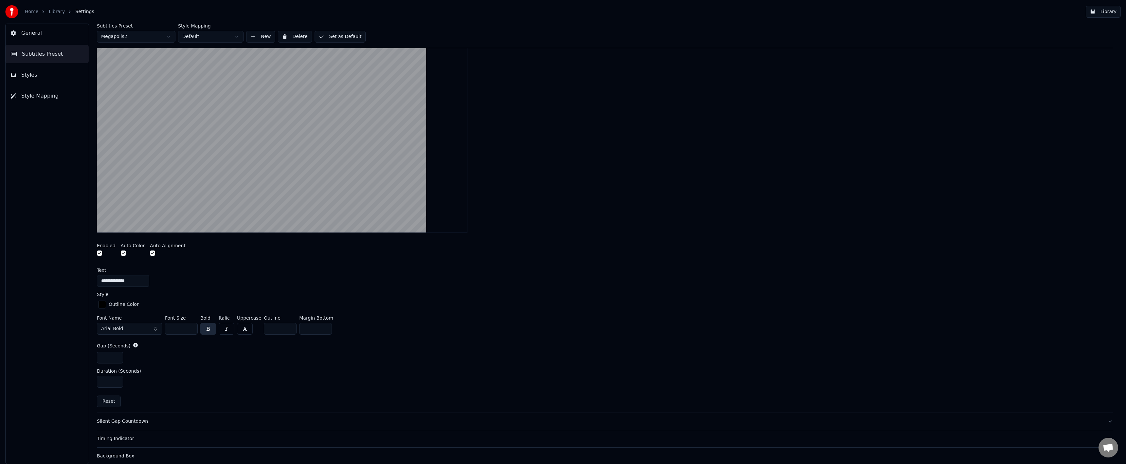
scroll to position [196, 0]
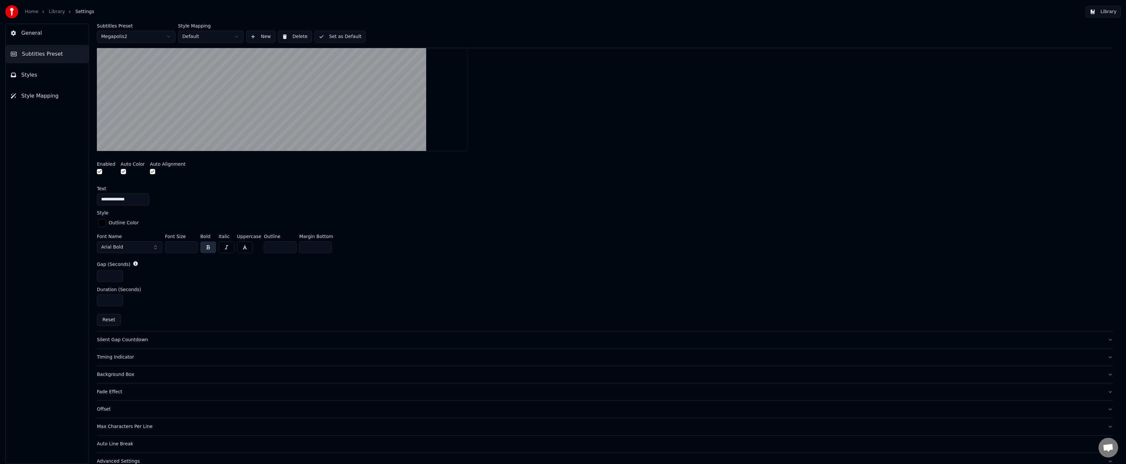
click at [145, 338] on div "Silent Gap Countdown" at bounding box center [600, 340] width 1006 height 7
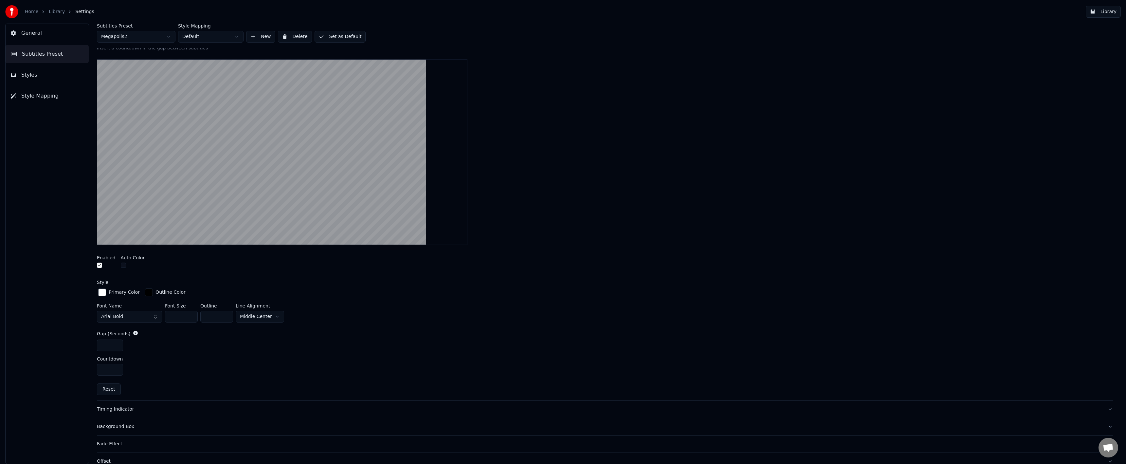
scroll to position [98, 0]
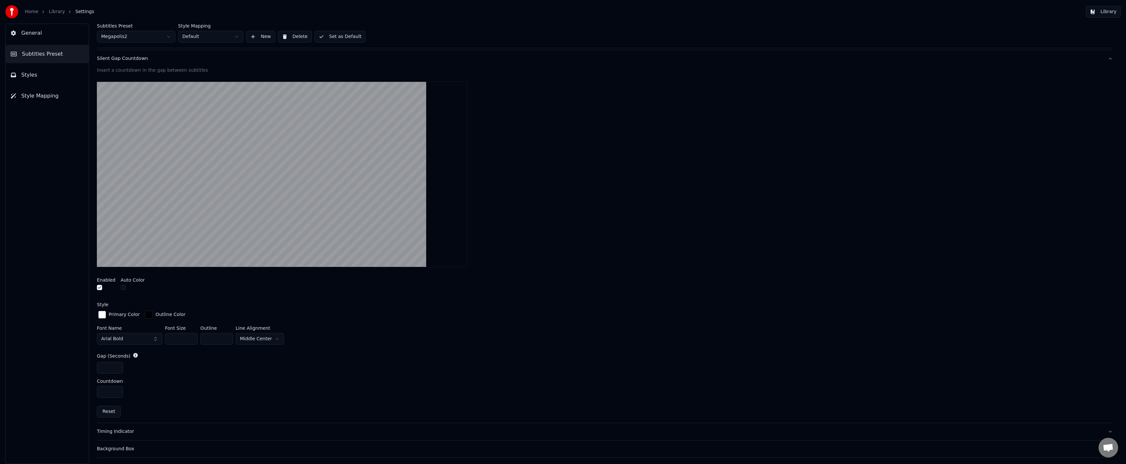
click at [260, 339] on html "Home Library Settings Library General Subtitles Preset Styles Style Mapping Sub…" at bounding box center [563, 232] width 1126 height 464
click at [130, 339] on button "Arial Bold" at bounding box center [129, 339] width 65 height 12
click at [152, 340] on button "Arial Bold" at bounding box center [129, 339] width 65 height 12
drag, startPoint x: 129, startPoint y: 339, endPoint x: 134, endPoint y: 338, distance: 5.3
click at [129, 339] on button "Arial Bold" at bounding box center [129, 339] width 65 height 12
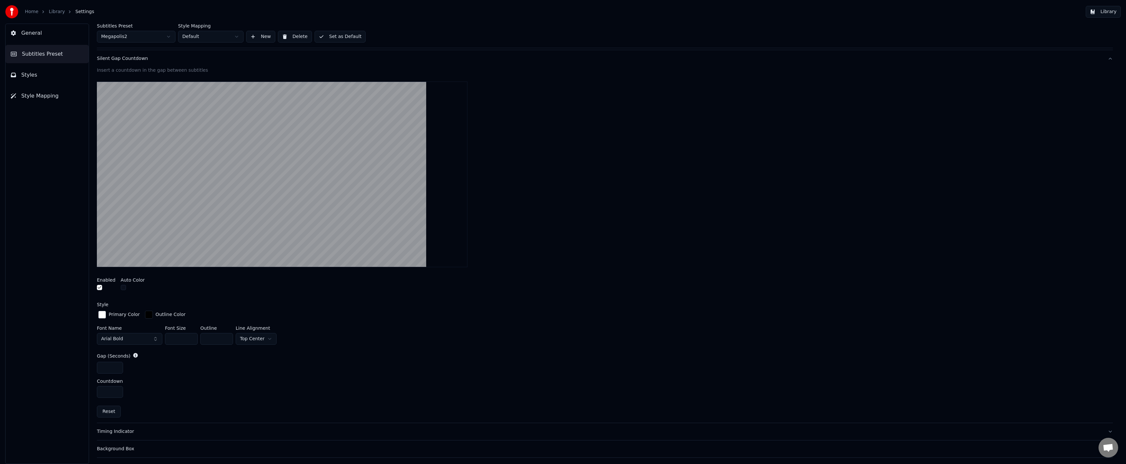
click at [134, 338] on button "Arial Bold" at bounding box center [129, 339] width 65 height 12
click at [105, 370] on div "29LTBukra-Medium" at bounding box center [130, 374] width 62 height 10
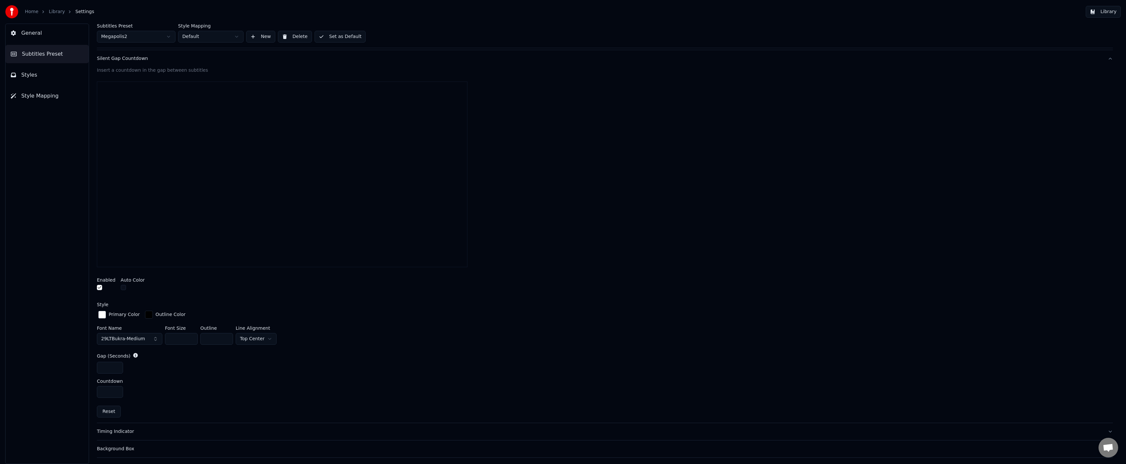
scroll to position [131, 0]
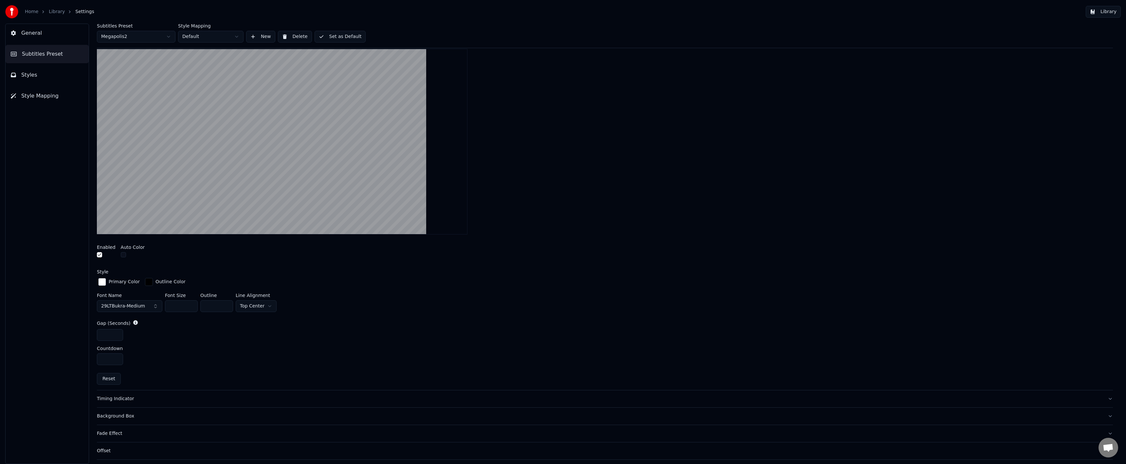
click at [127, 306] on span "29LTBukra-Medium" at bounding box center [123, 306] width 44 height 7
type input "**********"
click at [128, 331] on div "Fira Sans Bold" at bounding box center [135, 331] width 46 height 7
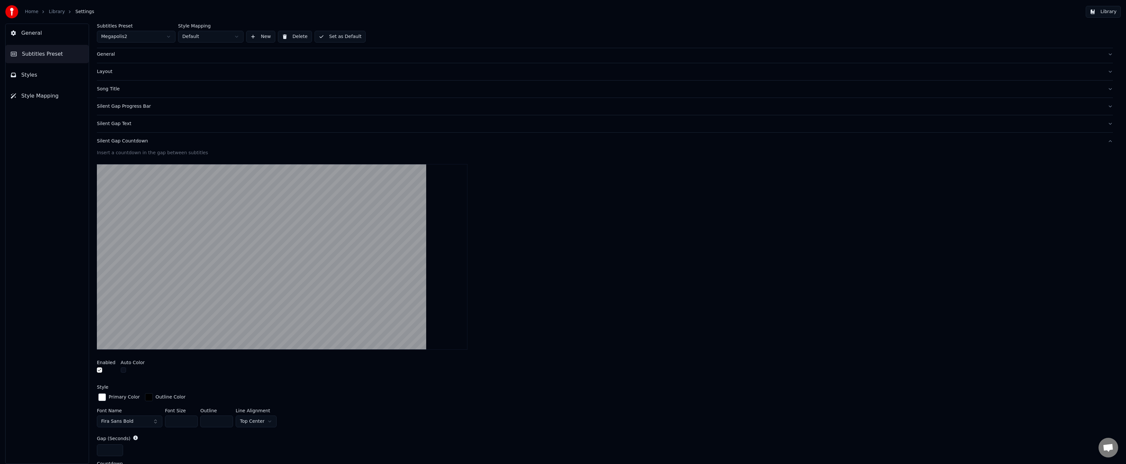
scroll to position [0, 0]
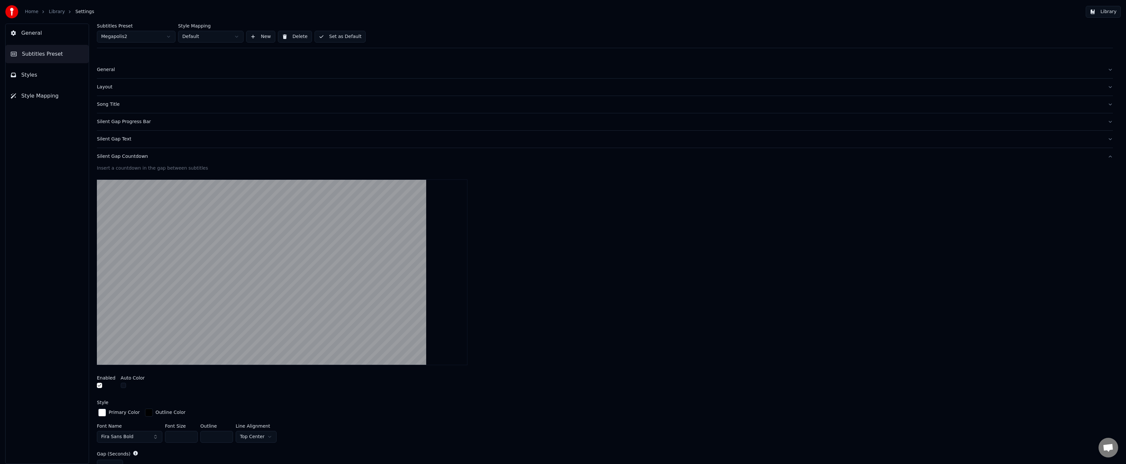
click at [116, 72] on button "General" at bounding box center [605, 69] width 1016 height 17
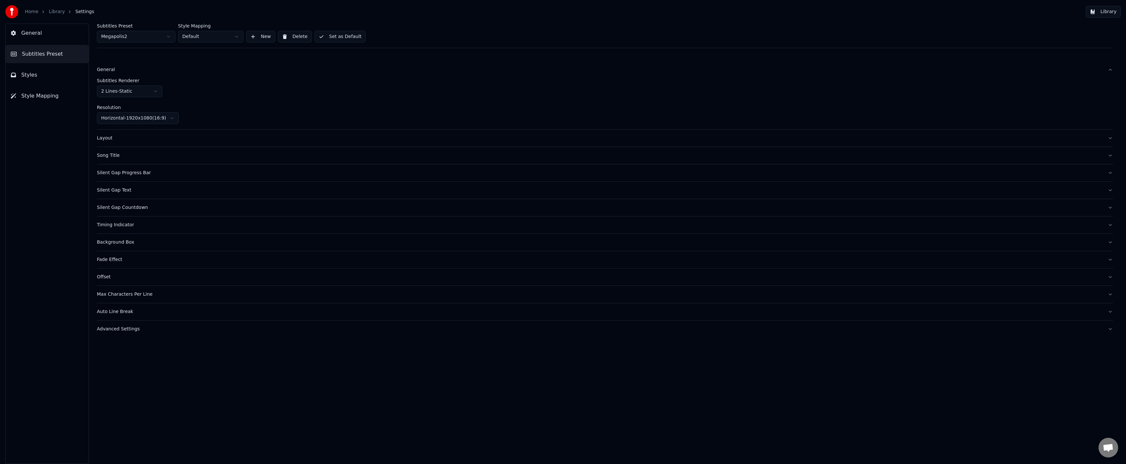
click at [99, 137] on div "Layout" at bounding box center [600, 138] width 1006 height 7
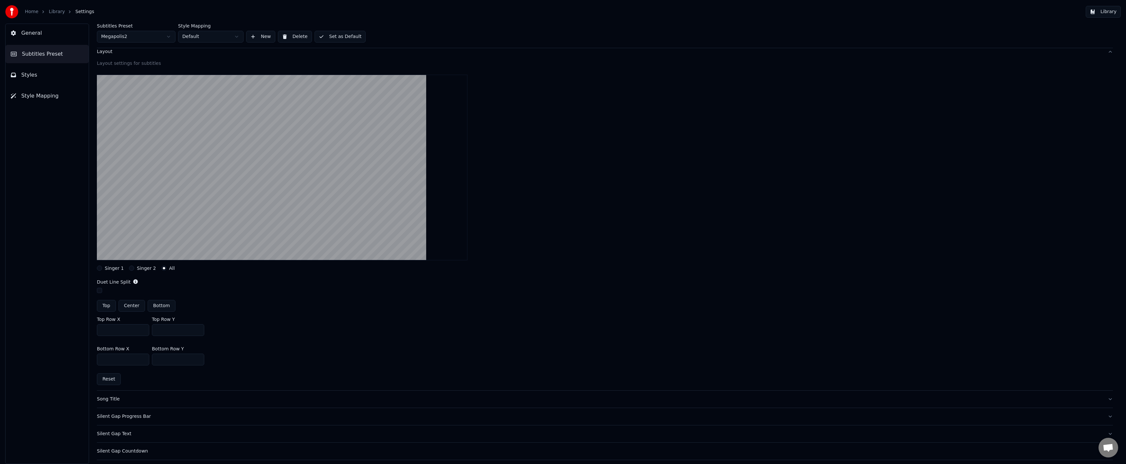
scroll to position [131, 0]
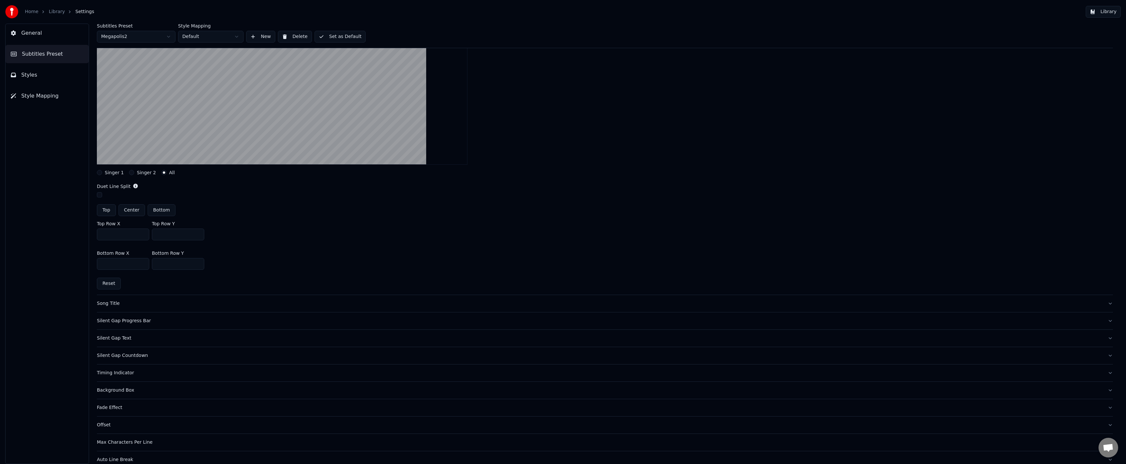
click at [138, 299] on button "Song Title" at bounding box center [605, 303] width 1016 height 17
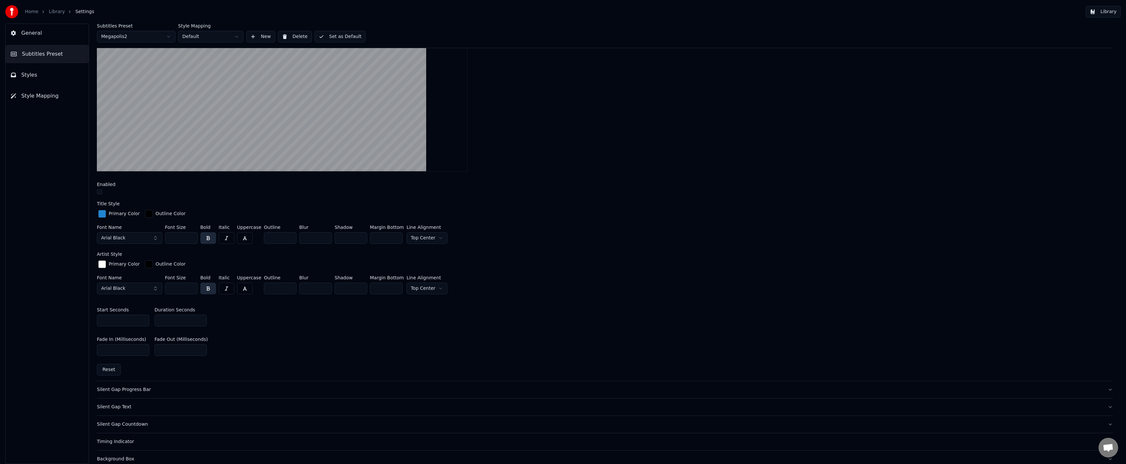
scroll to position [164, 0]
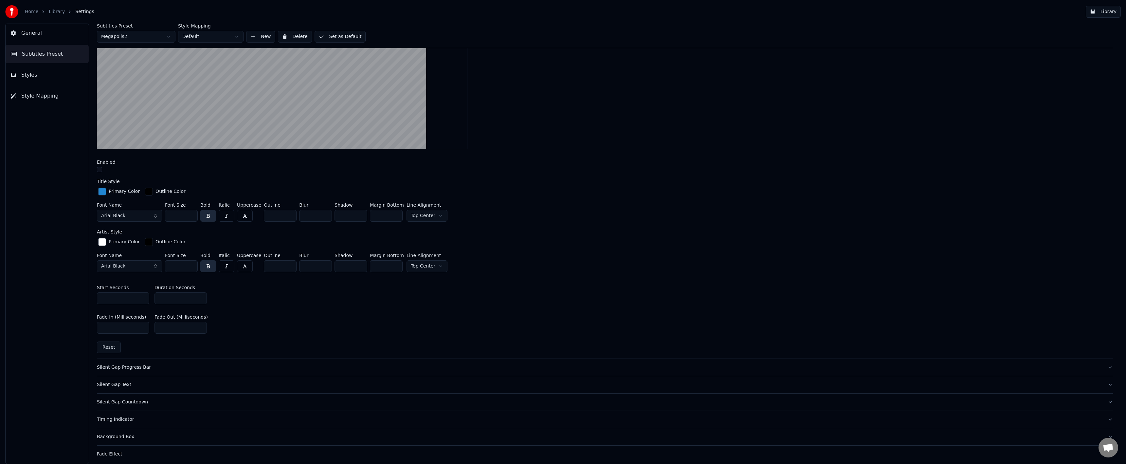
click at [128, 220] on button "Arial Black" at bounding box center [129, 216] width 65 height 12
click at [139, 364] on div "Silent Gap Progress Bar" at bounding box center [600, 367] width 1006 height 7
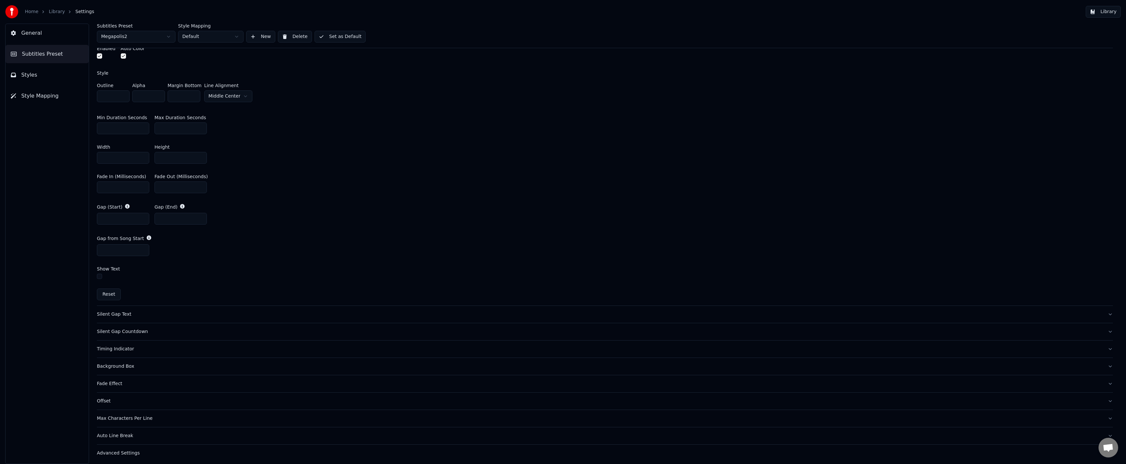
click at [140, 318] on button "Silent Gap Text" at bounding box center [605, 314] width 1016 height 17
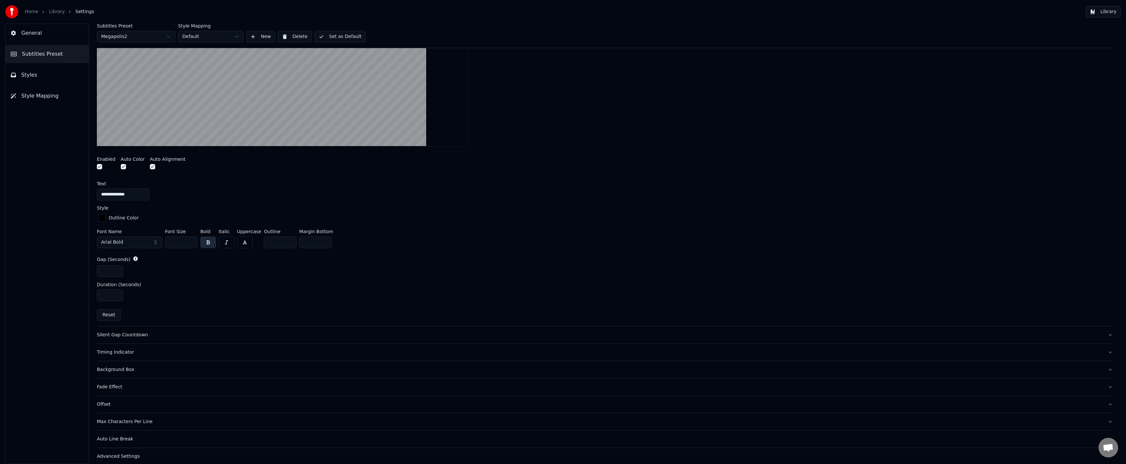
scroll to position [207, 0]
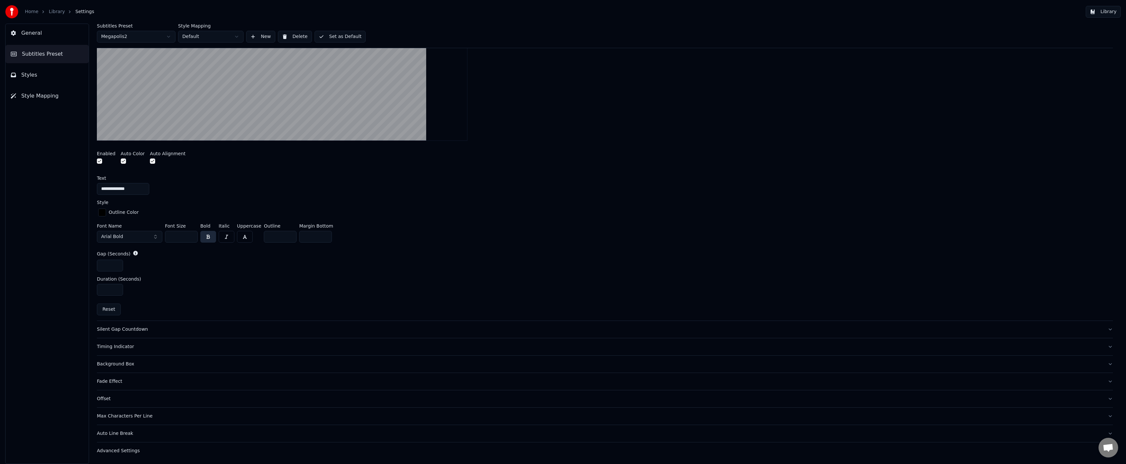
click at [136, 236] on button "Arial Bold" at bounding box center [129, 237] width 65 height 12
type input "**********"
click at [146, 263] on div "Fira Sans Bold" at bounding box center [135, 262] width 46 height 7
click at [145, 331] on div "Silent Gap Countdown" at bounding box center [600, 329] width 1006 height 7
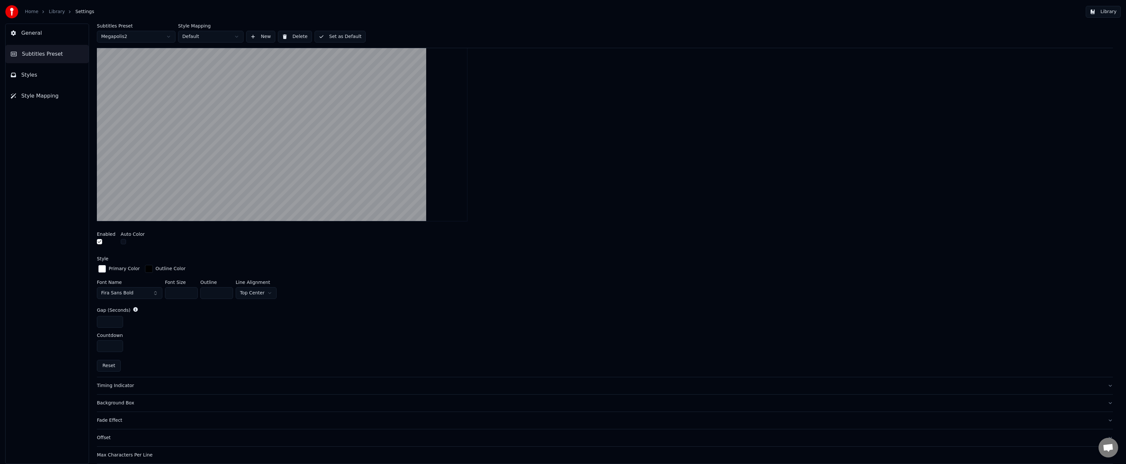
scroll to position [183, 0]
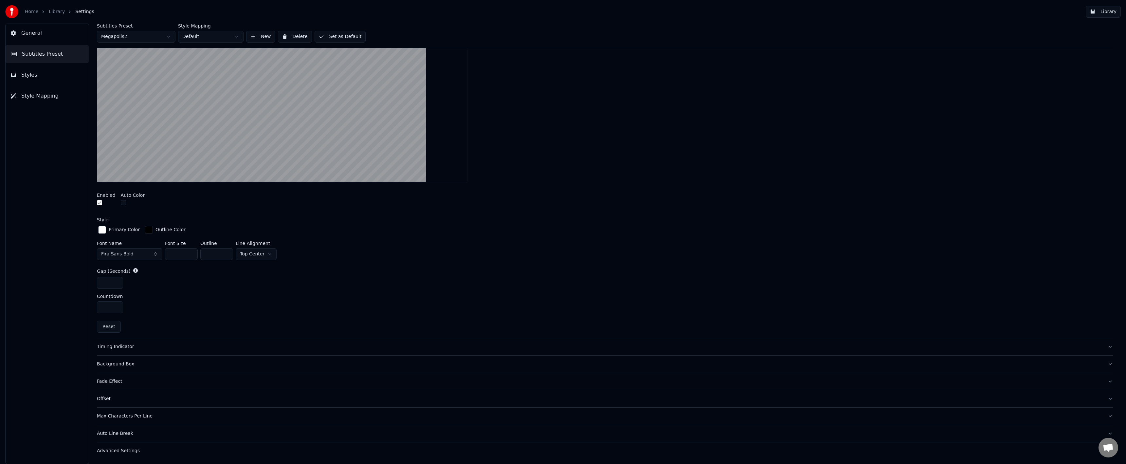
click at [127, 346] on div "Timing Indicator" at bounding box center [600, 347] width 1006 height 7
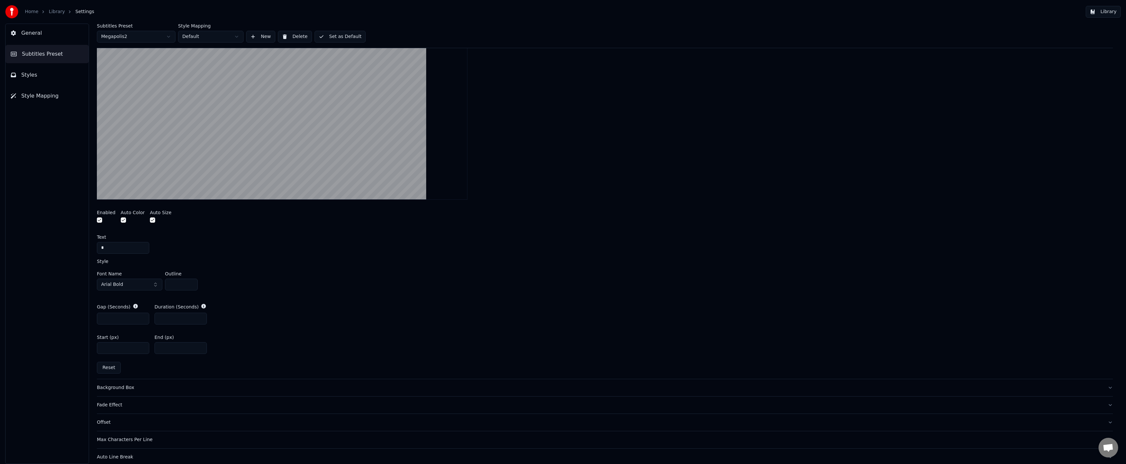
click at [137, 251] on input "*" at bounding box center [123, 248] width 52 height 12
drag, startPoint x: 135, startPoint y: 248, endPoint x: 86, endPoint y: 246, distance: 49.2
click at [71, 246] on div "General Subtitles Preset Styles Style Mapping Subtitles Preset Megapolis2 Style…" at bounding box center [563, 244] width 1126 height 440
click at [133, 250] on input "*" at bounding box center [123, 248] width 52 height 12
paste input "*"
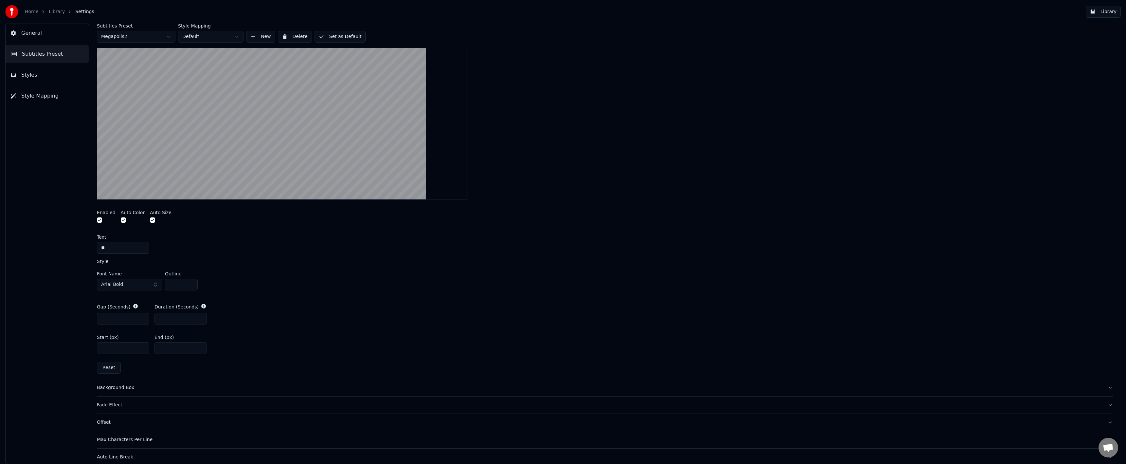
click at [266, 272] on div "Font Name Arial Bold Outline *" at bounding box center [605, 282] width 1016 height 22
click at [103, 249] on input "**" at bounding box center [123, 248] width 52 height 12
type input "*"
click at [274, 263] on div "Style Font Name Arial Bold Outline *" at bounding box center [605, 276] width 1016 height 34
click at [137, 247] on input "*" at bounding box center [123, 248] width 52 height 12
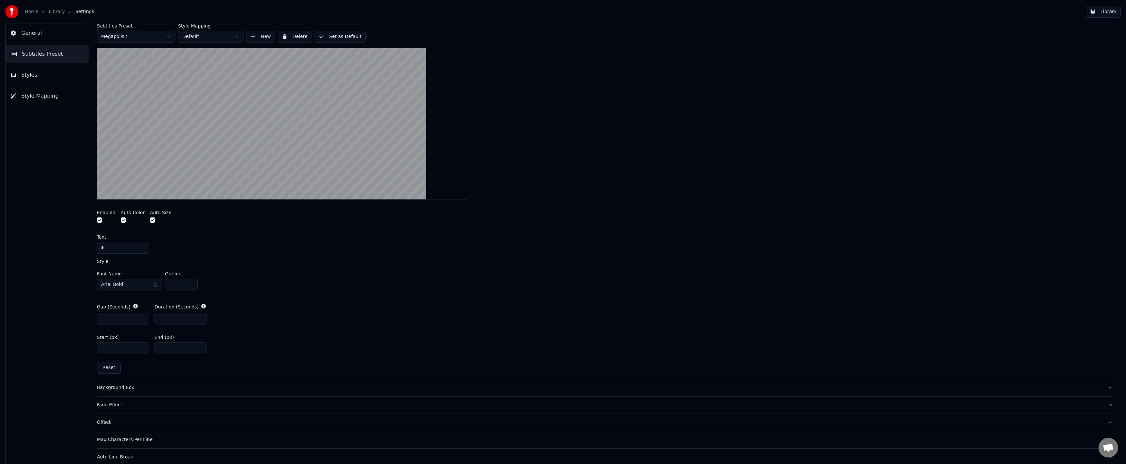
drag, startPoint x: 114, startPoint y: 247, endPoint x: 67, endPoint y: 246, distance: 46.5
click at [67, 246] on div "General Subtitles Preset Styles Style Mapping Subtitles Preset Megapolis2 Style…" at bounding box center [563, 244] width 1126 height 440
drag, startPoint x: 147, startPoint y: 284, endPoint x: 174, endPoint y: 276, distance: 28.1
click at [147, 284] on button "Arial Bold" at bounding box center [129, 285] width 65 height 12
click at [138, 299] on input "text" at bounding box center [133, 297] width 49 height 13
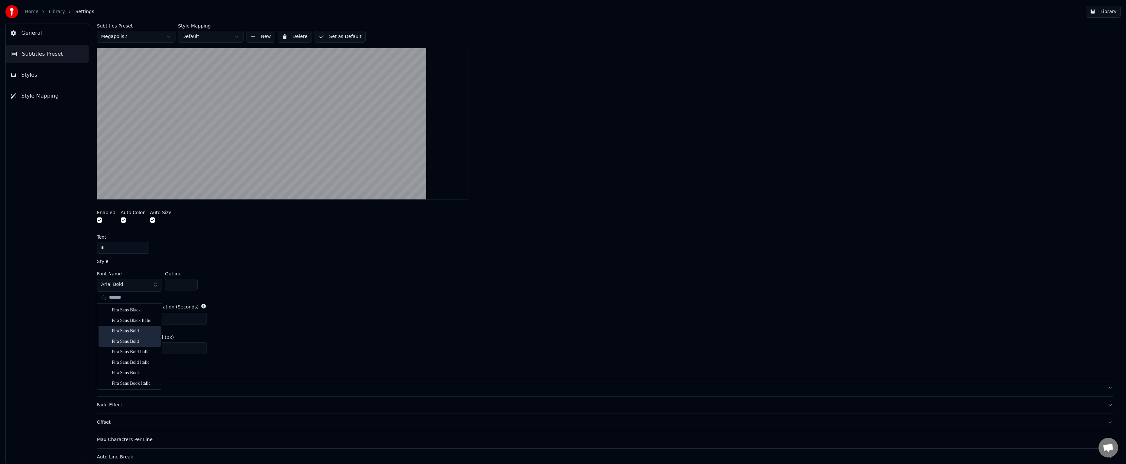
type input "*******"
click at [140, 332] on div "Fira Sans Bold" at bounding box center [135, 331] width 46 height 7
click at [284, 313] on div "Gap (Seconds) * Duration (Seconds) *" at bounding box center [605, 313] width 1016 height 31
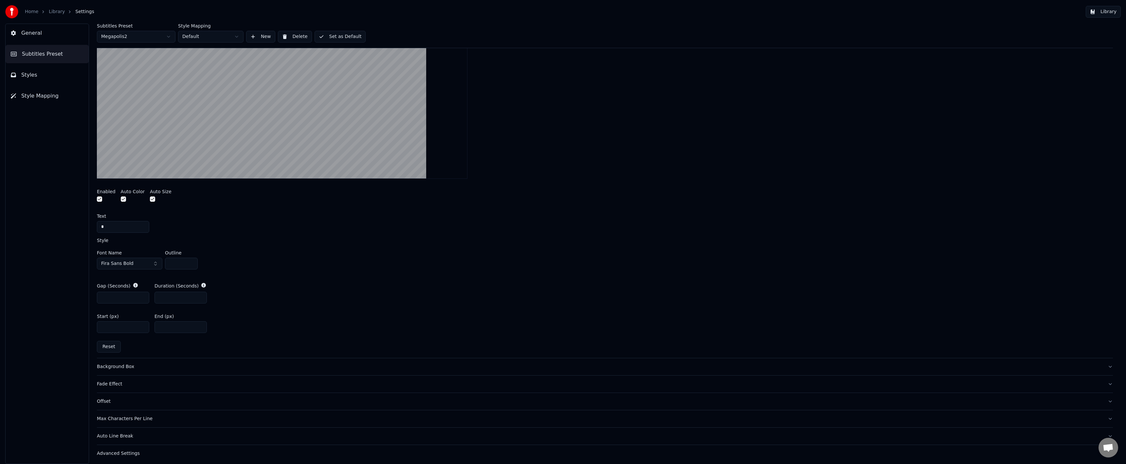
scroll to position [207, 0]
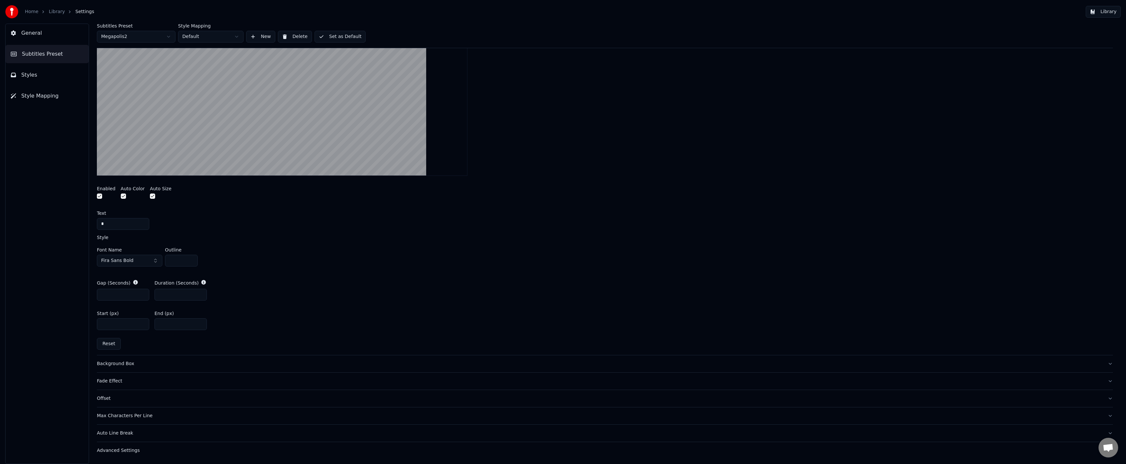
click at [128, 364] on div "Background Box" at bounding box center [600, 364] width 1006 height 7
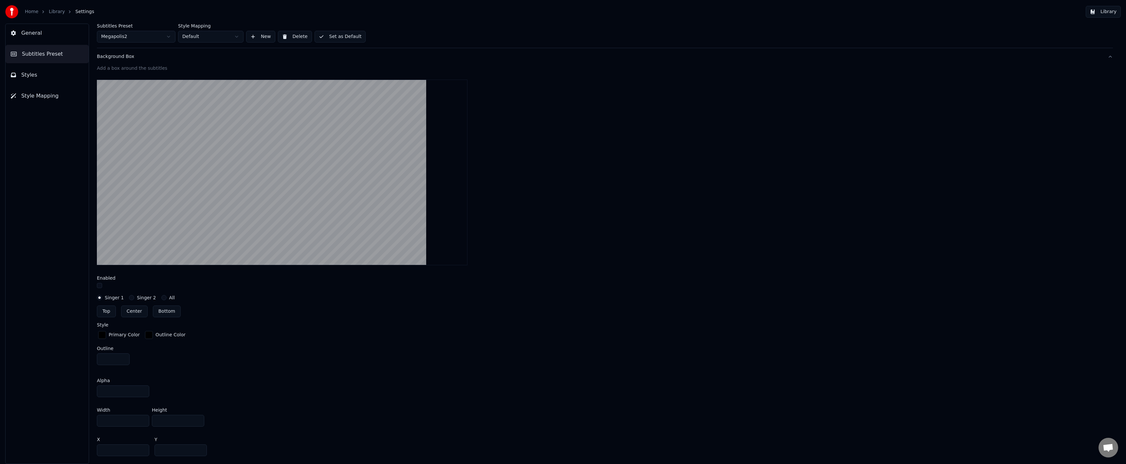
scroll to position [131, 0]
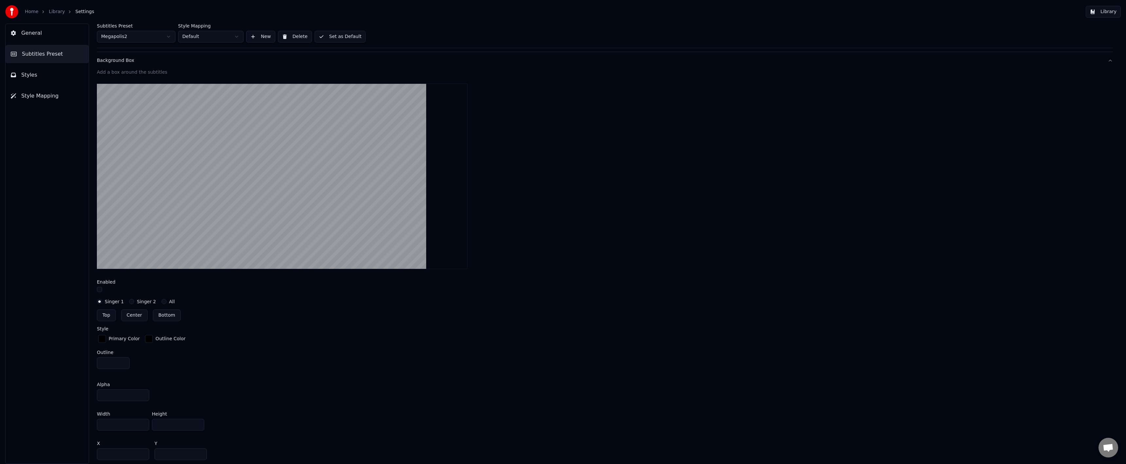
click at [100, 290] on button "button" at bounding box center [99, 289] width 5 height 5
click at [136, 316] on button "Center" at bounding box center [134, 315] width 27 height 12
type input "***"
click at [97, 288] on button "button" at bounding box center [99, 289] width 5 height 5
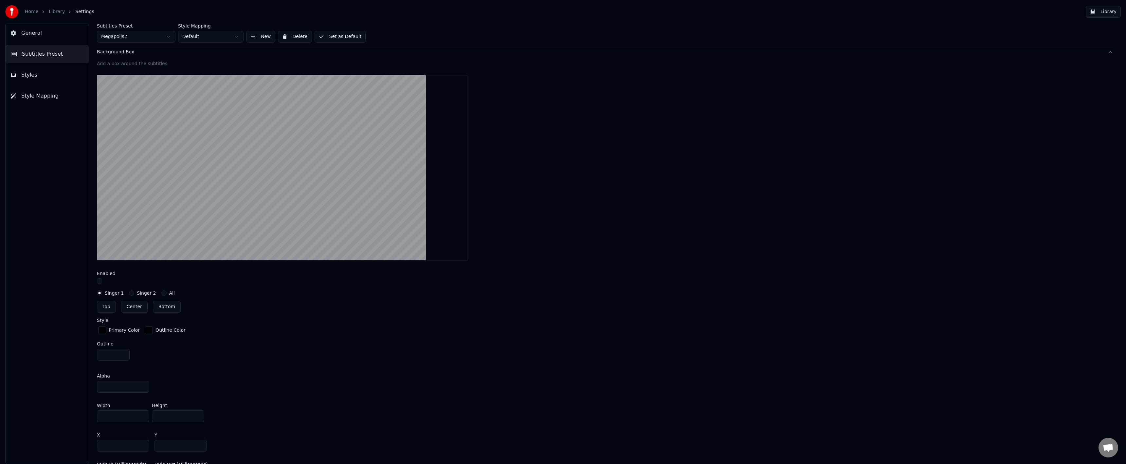
scroll to position [196, 0]
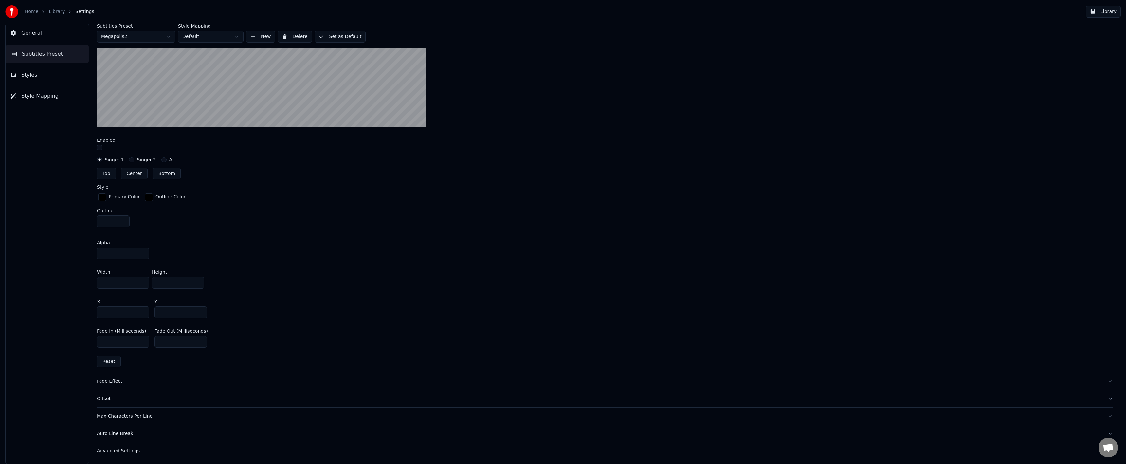
click at [123, 381] on div "Fade Effect" at bounding box center [600, 381] width 1006 height 7
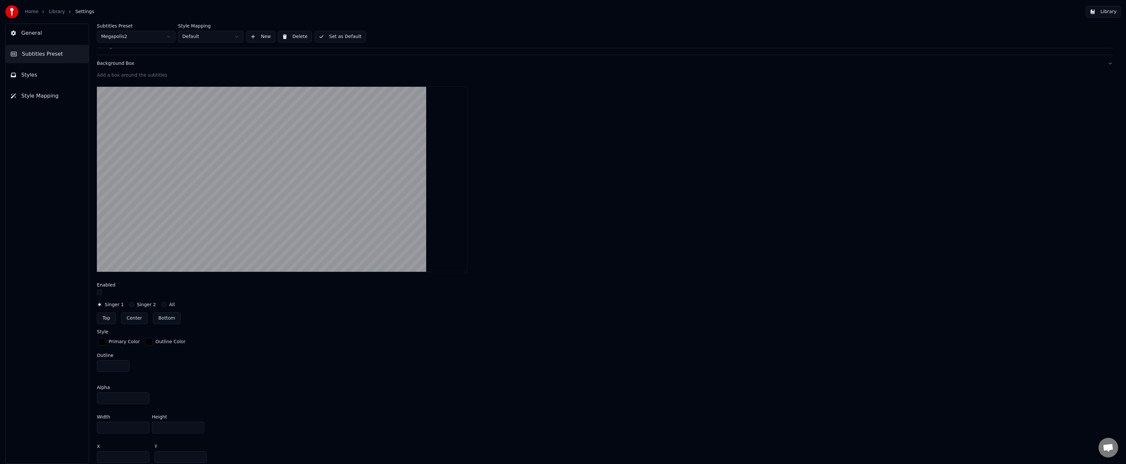
scroll to position [125, 0]
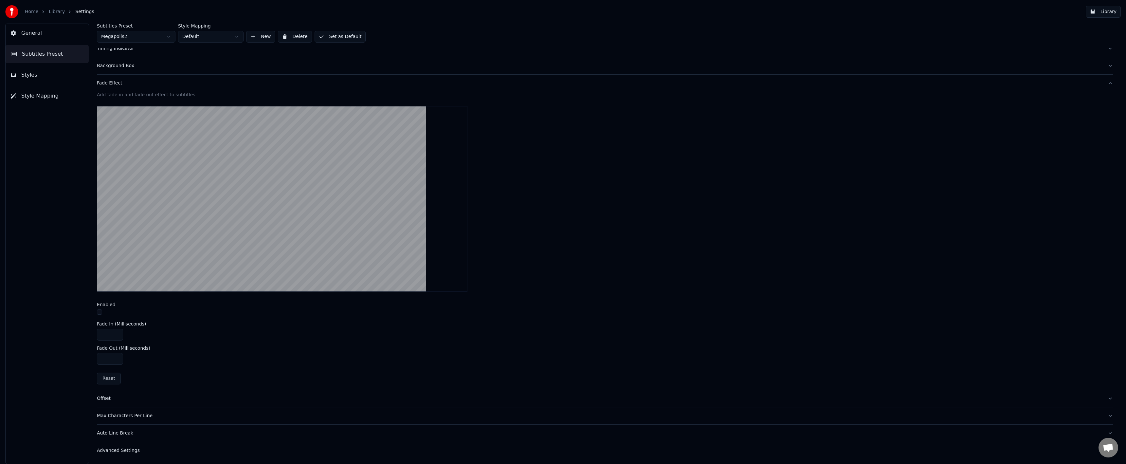
click at [101, 313] on button "button" at bounding box center [99, 311] width 5 height 5
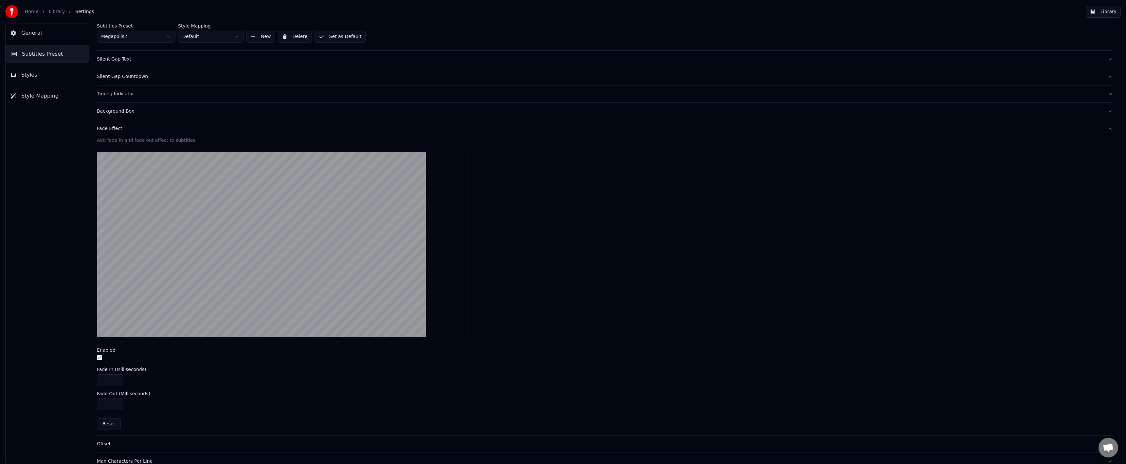
scroll to position [0, 0]
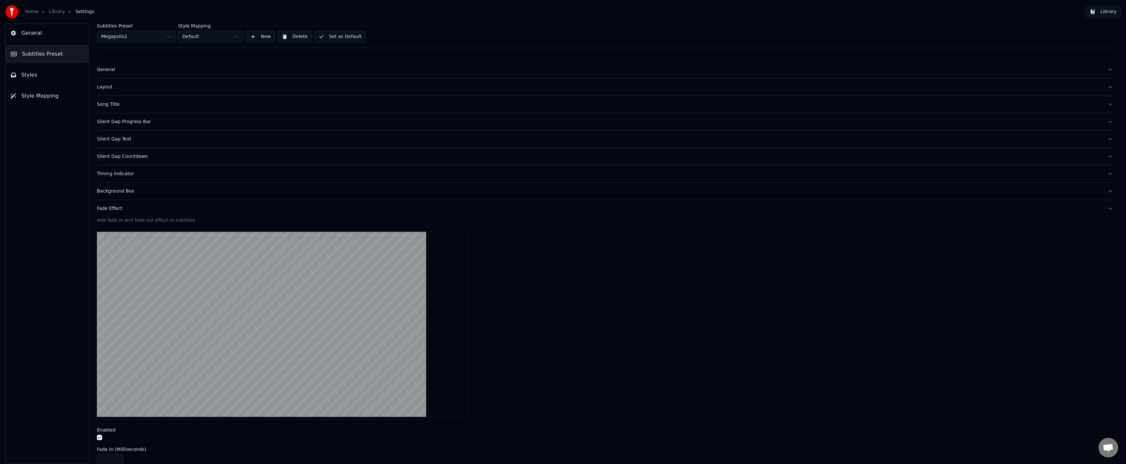
click at [139, 128] on button "Silent Gap Progress Bar" at bounding box center [605, 121] width 1016 height 17
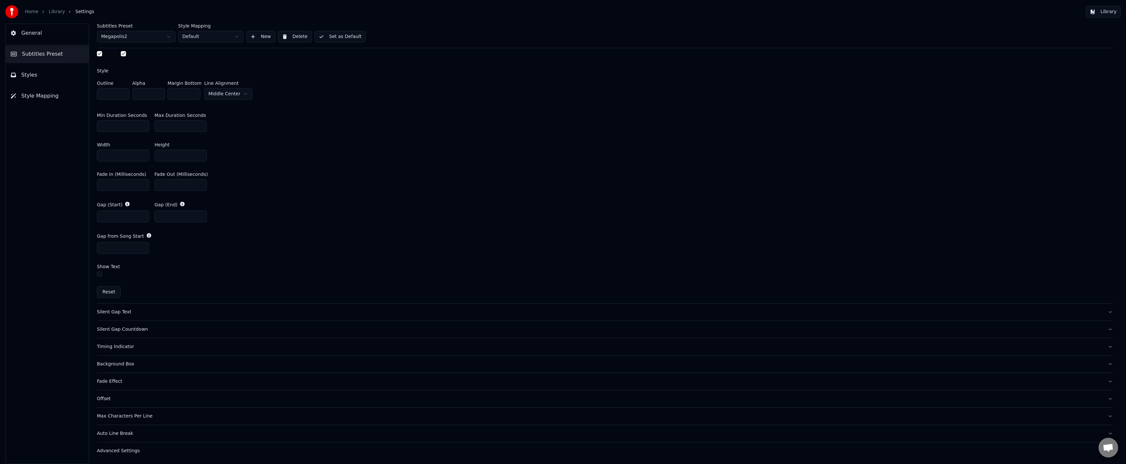
click at [151, 311] on div "Silent Gap Text" at bounding box center [600, 312] width 1006 height 7
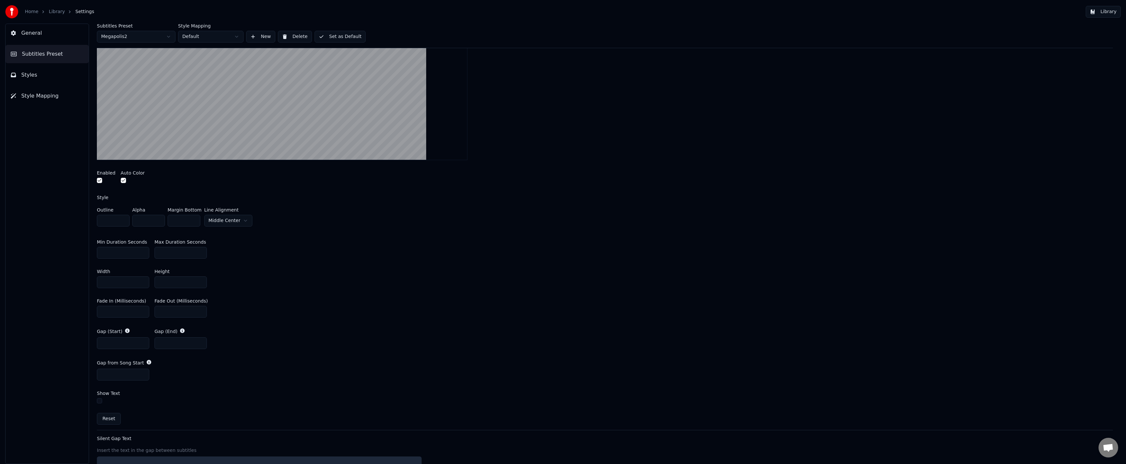
scroll to position [111, 0]
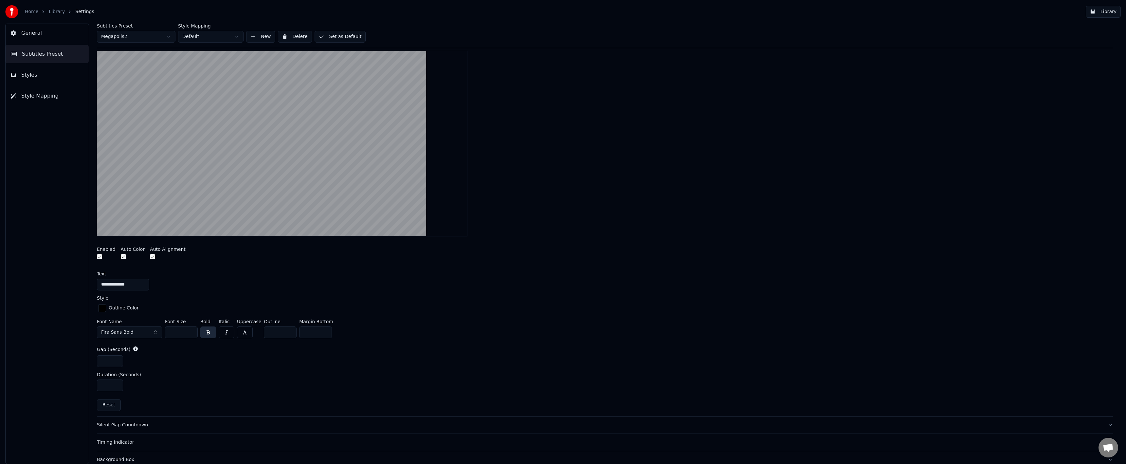
click at [99, 257] on button "button" at bounding box center [99, 256] width 5 height 5
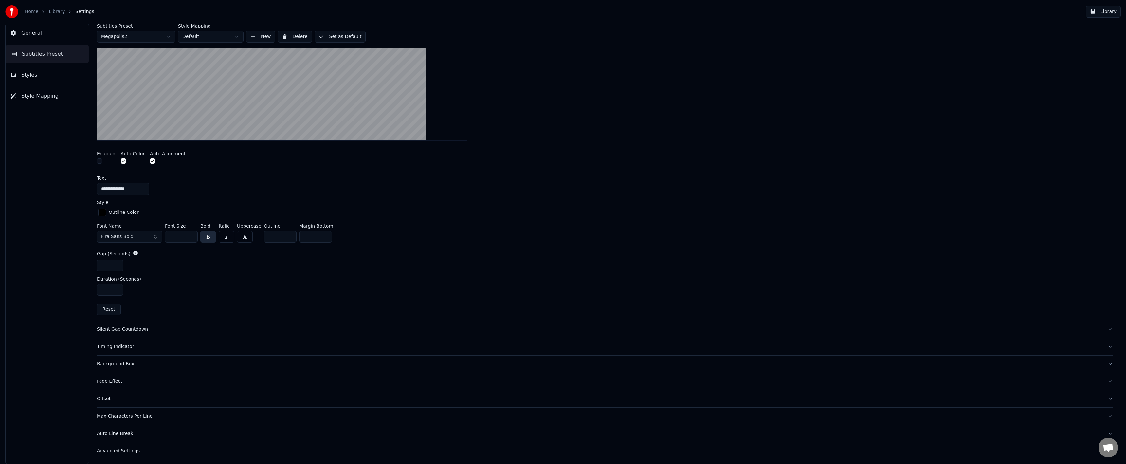
click at [178, 327] on div "Silent Gap Countdown" at bounding box center [600, 329] width 1006 height 7
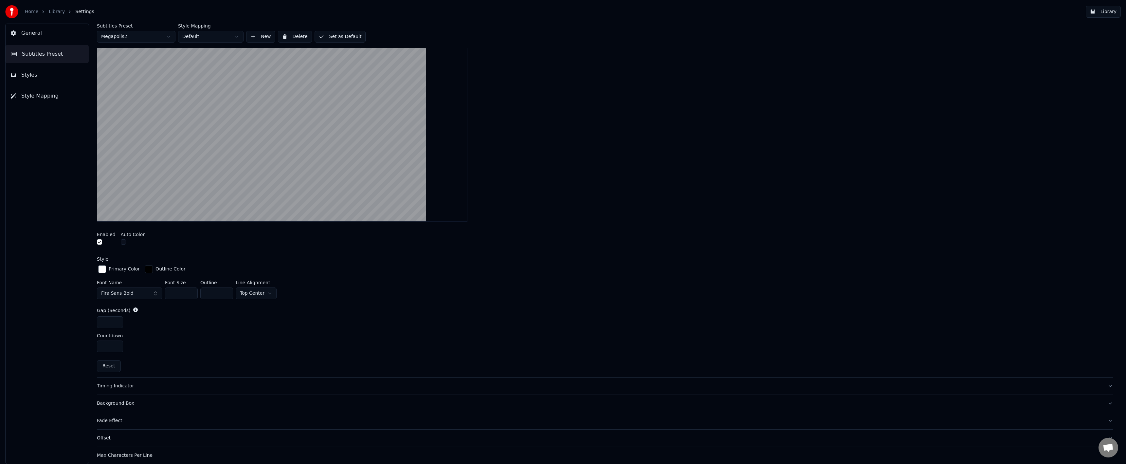
scroll to position [183, 0]
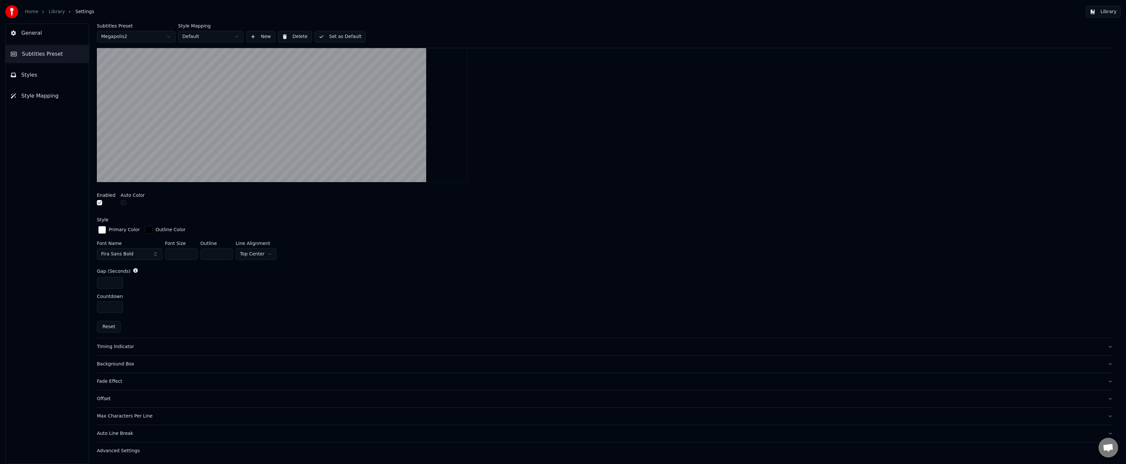
click at [134, 383] on div "Fade Effect" at bounding box center [600, 381] width 1006 height 7
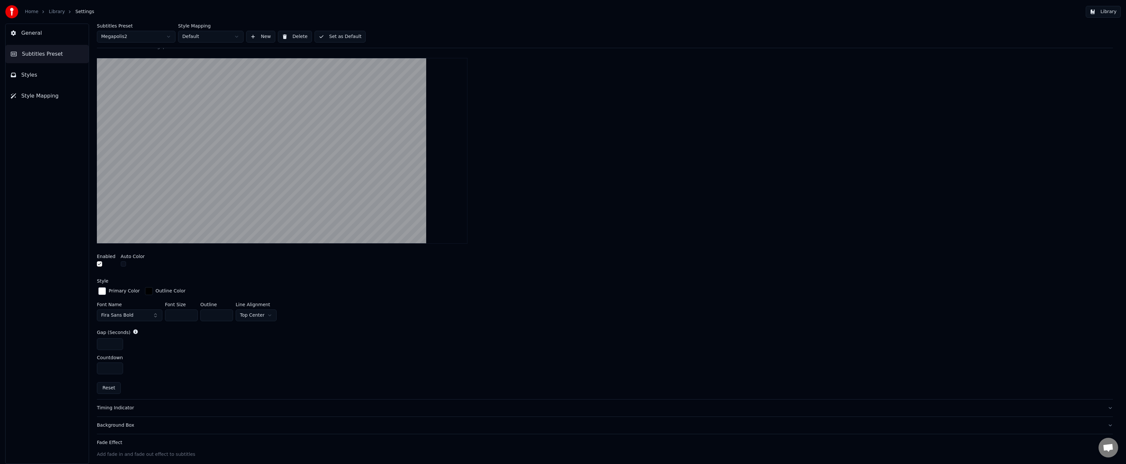
scroll to position [125, 0]
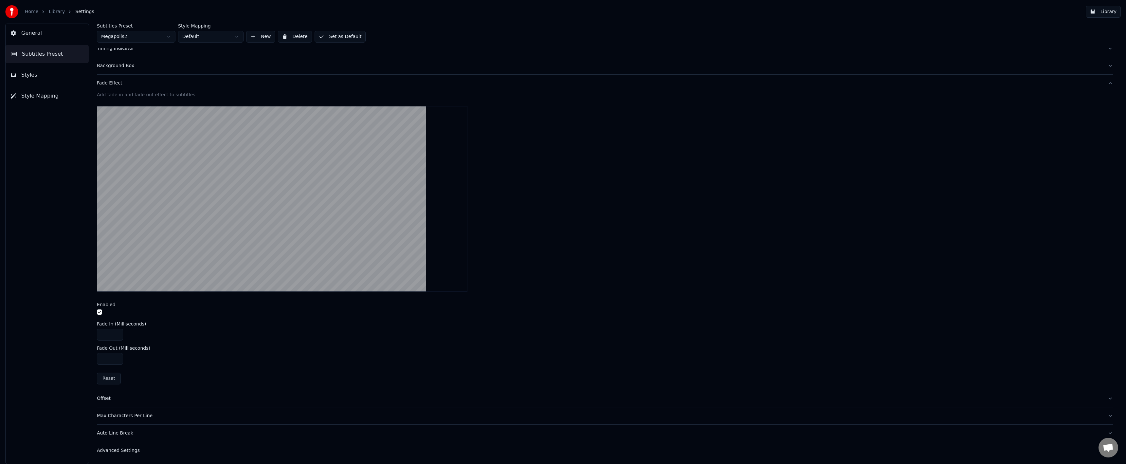
click at [148, 398] on div "Offset" at bounding box center [600, 398] width 1006 height 7
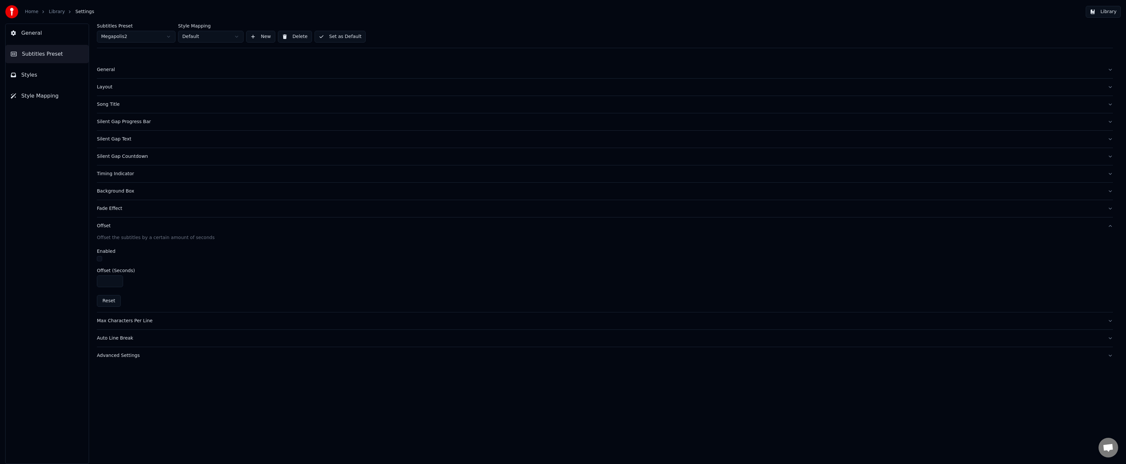
click at [145, 325] on button "Max Characters Per Line" at bounding box center [605, 320] width 1016 height 17
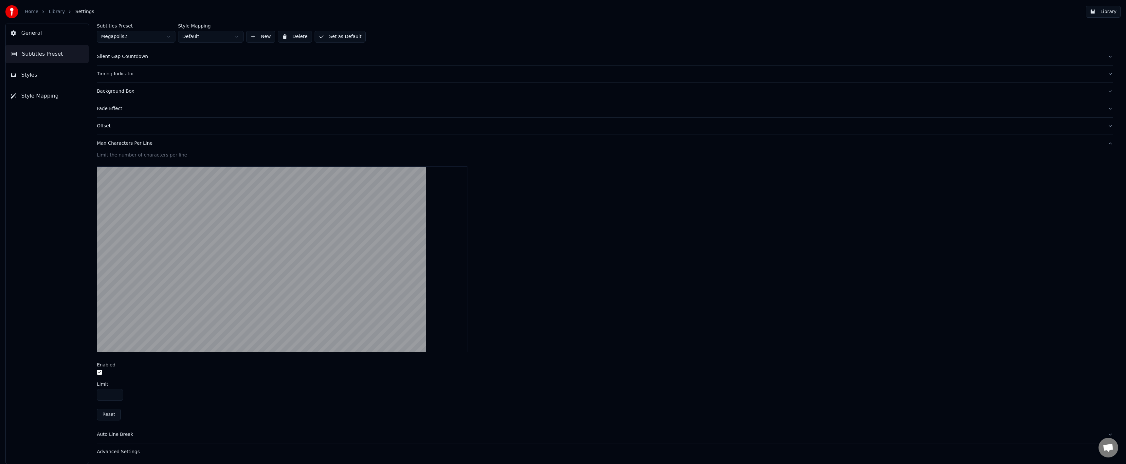
scroll to position [101, 0]
drag, startPoint x: 103, startPoint y: 391, endPoint x: 88, endPoint y: 391, distance: 14.4
click at [88, 391] on div "Subtitles Preset Megapolis2 Style Mapping Default New Delete Set as Default Gen…" at bounding box center [605, 244] width 1043 height 440
type input "**"
click at [215, 392] on div "**" at bounding box center [605, 394] width 1016 height 12
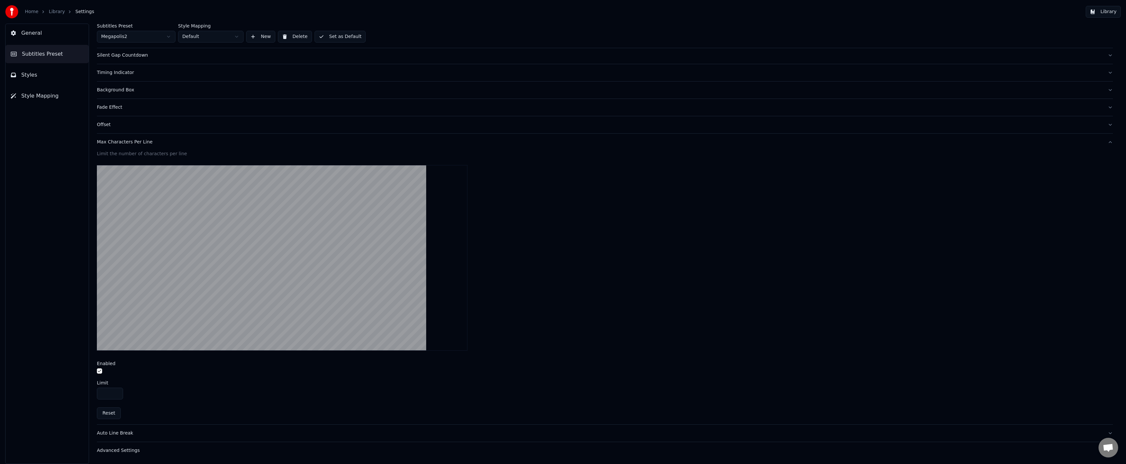
click at [105, 388] on input "**" at bounding box center [110, 394] width 26 height 12
click at [179, 389] on div "**" at bounding box center [605, 394] width 1016 height 12
click at [140, 429] on button "Auto Line Break" at bounding box center [605, 433] width 1016 height 17
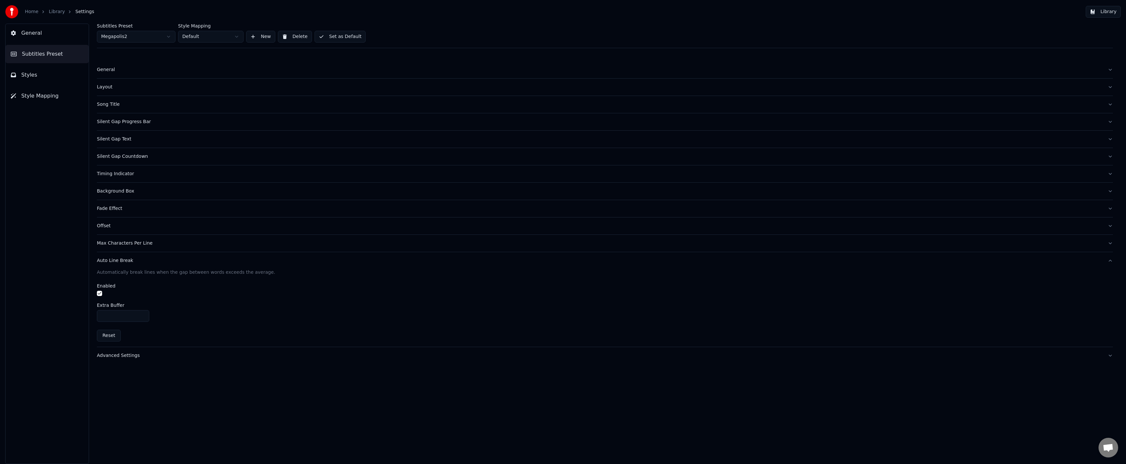
click at [158, 272] on div "Automatically break lines when the gap between words exceeds the average." at bounding box center [605, 272] width 1016 height 7
click at [157, 272] on div "Automatically break lines when the gap between words exceeds the average." at bounding box center [605, 272] width 1016 height 7
click at [147, 273] on div "Automatically break lines when the gap between words exceeds the average." at bounding box center [605, 272] width 1016 height 7
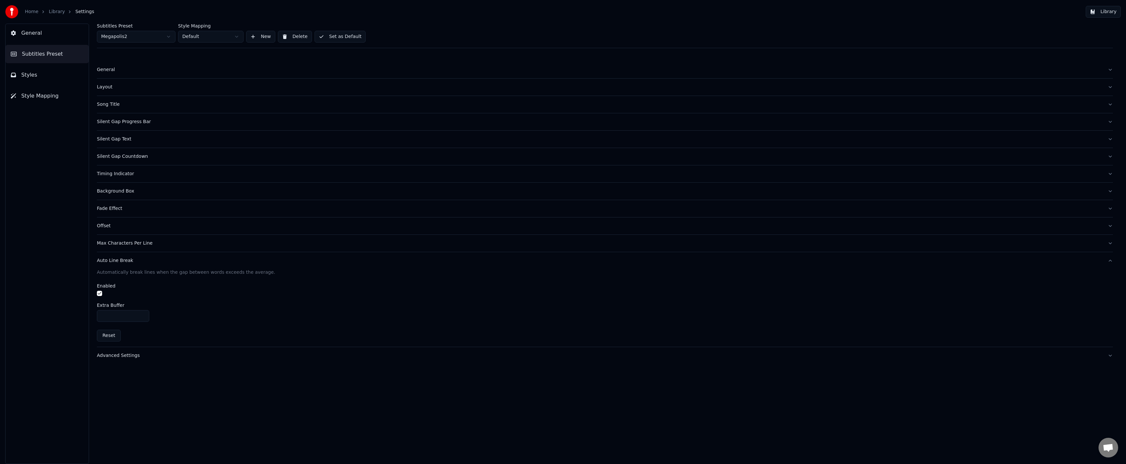
click at [137, 354] on div "Advanced Settings" at bounding box center [600, 355] width 1006 height 7
click at [228, 37] on html "Home Library Settings Library General Subtitles Preset Styles Style Mapping Sub…" at bounding box center [563, 232] width 1126 height 464
click at [227, 35] on html "Home Library Settings Library General Subtitles Preset Styles Style Mapping Sub…" at bounding box center [563, 232] width 1126 height 464
click at [336, 38] on button "Set as Default" at bounding box center [340, 37] width 51 height 12
click at [34, 80] on button "Styles" at bounding box center [47, 75] width 83 height 18
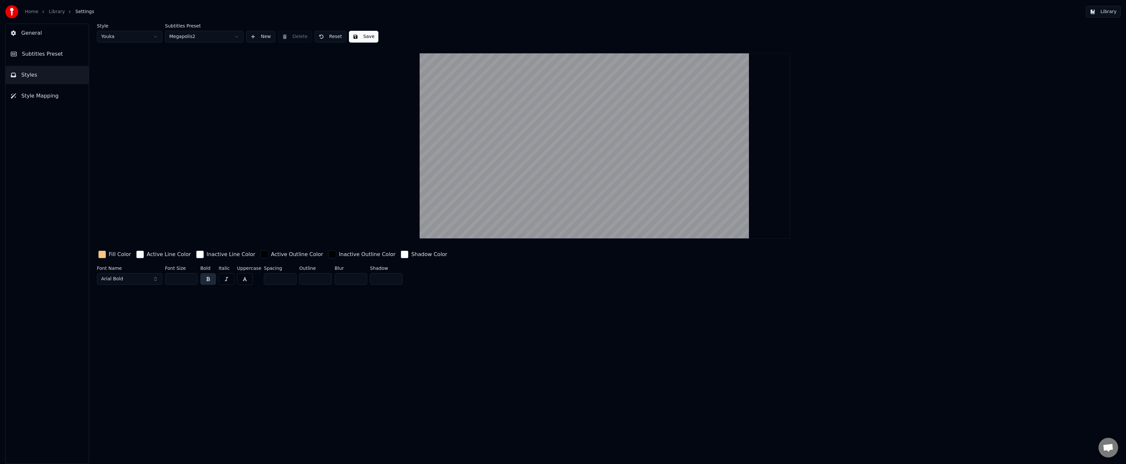
click at [51, 93] on span "Style Mapping" at bounding box center [39, 96] width 37 height 8
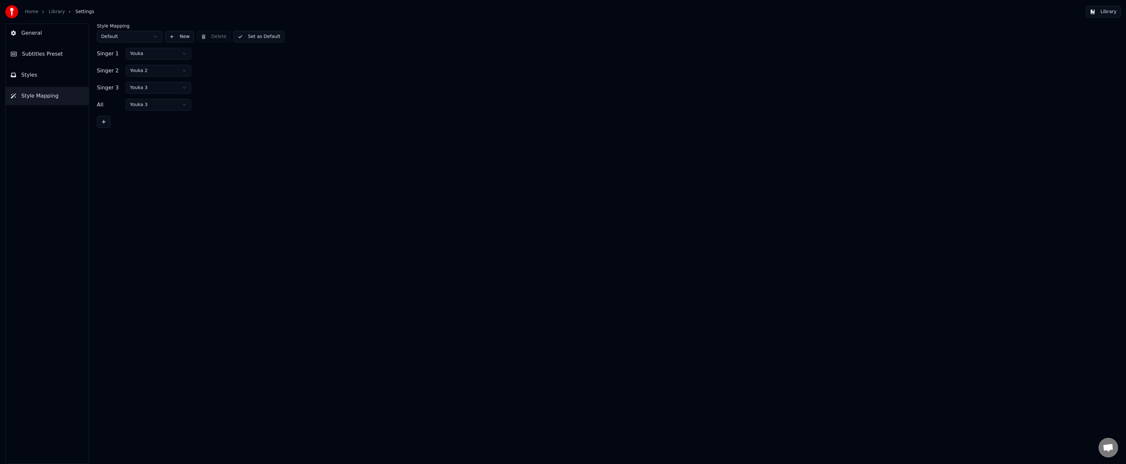
click at [73, 60] on button "Subtitles Preset" at bounding box center [47, 54] width 83 height 18
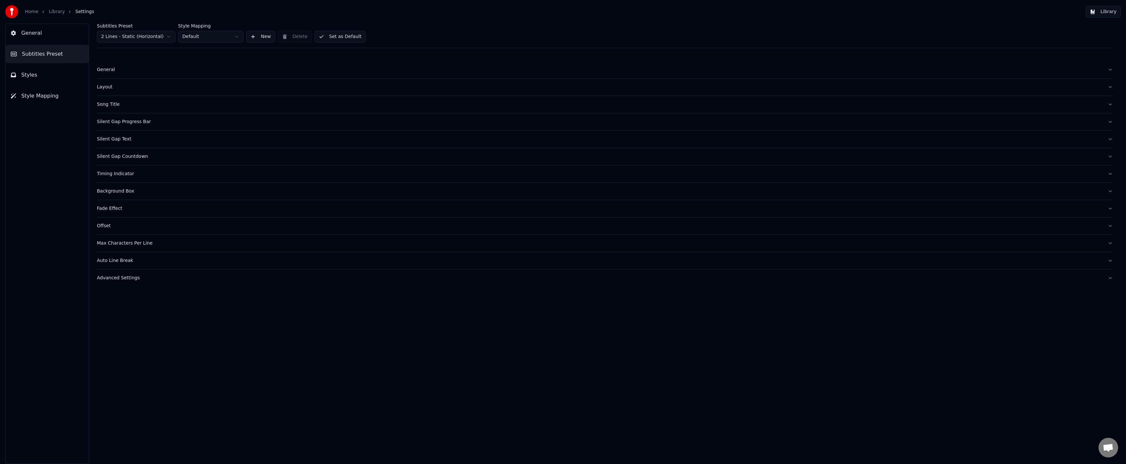
click at [57, 82] on button "Styles" at bounding box center [47, 75] width 83 height 18
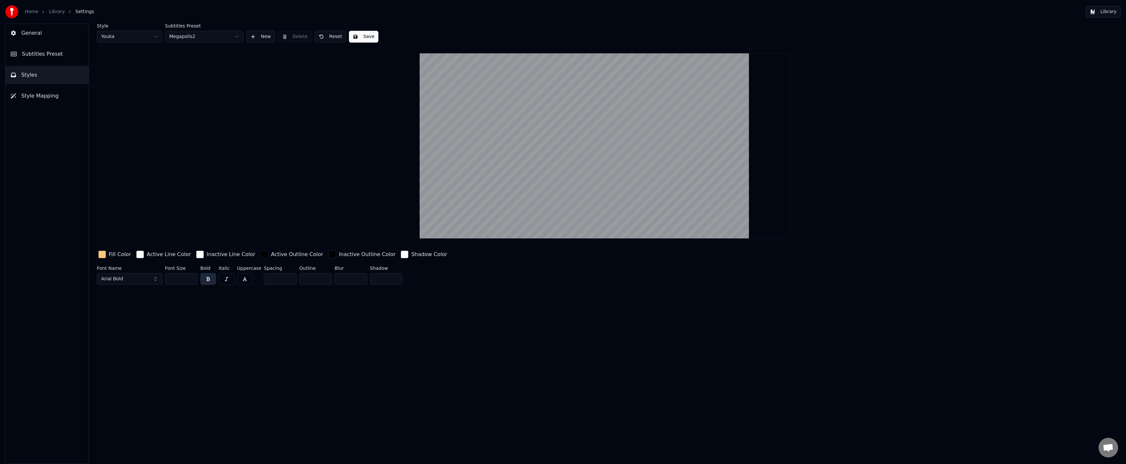
click at [57, 97] on button "Style Mapping" at bounding box center [47, 96] width 83 height 18
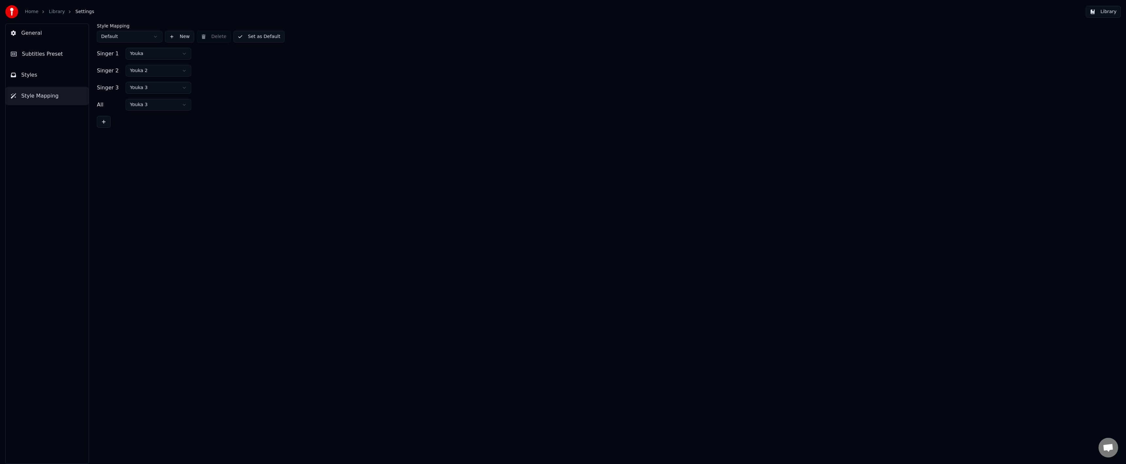
click at [55, 80] on button "Styles" at bounding box center [47, 75] width 83 height 18
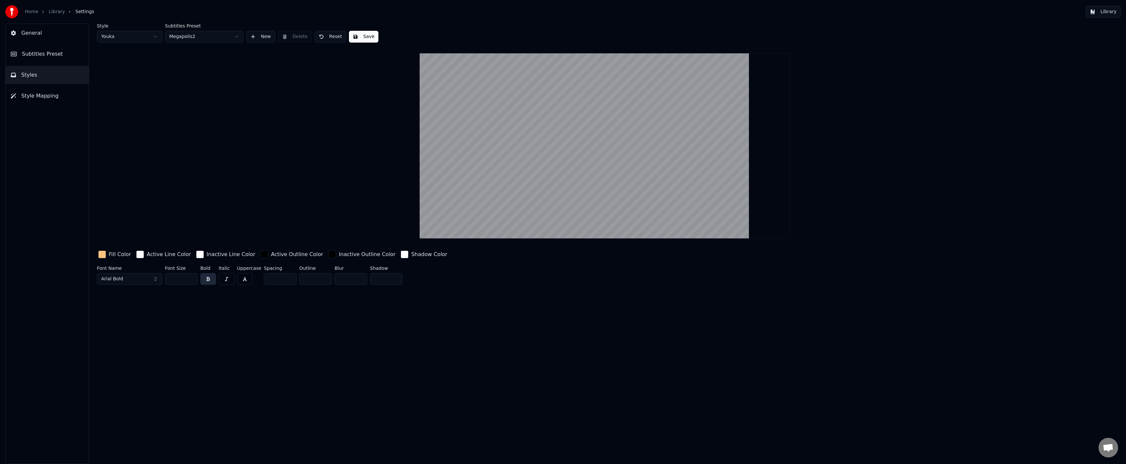
click at [185, 33] on html "Home Library Settings Library General Subtitles Preset Styles Style Mapping Sty…" at bounding box center [563, 232] width 1126 height 464
click at [185, 32] on html "Home Library Settings Library General Subtitles Preset Styles Style Mapping Sty…" at bounding box center [563, 232] width 1126 height 464
click at [147, 33] on html "Home Library Settings Library General Subtitles Preset Styles Style Mapping Sty…" at bounding box center [563, 232] width 1126 height 464
click at [136, 34] on html "Home Library Settings Library General Subtitles Preset Styles Style Mapping Sty…" at bounding box center [563, 232] width 1126 height 464
click at [144, 41] on html "Home Library Settings Library General Subtitles Preset Styles Style Mapping Sty…" at bounding box center [563, 232] width 1126 height 464
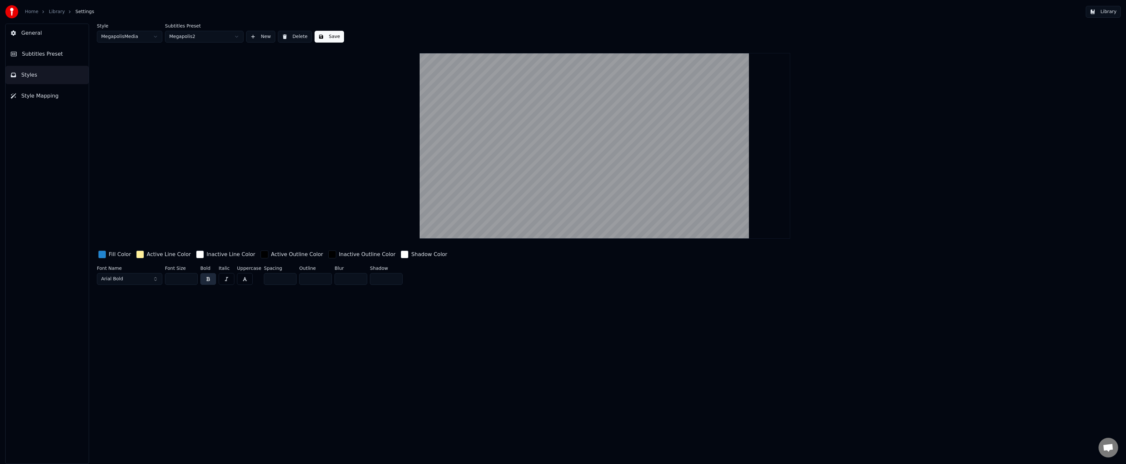
click at [49, 59] on button "Subtitles Preset" at bounding box center [47, 54] width 83 height 18
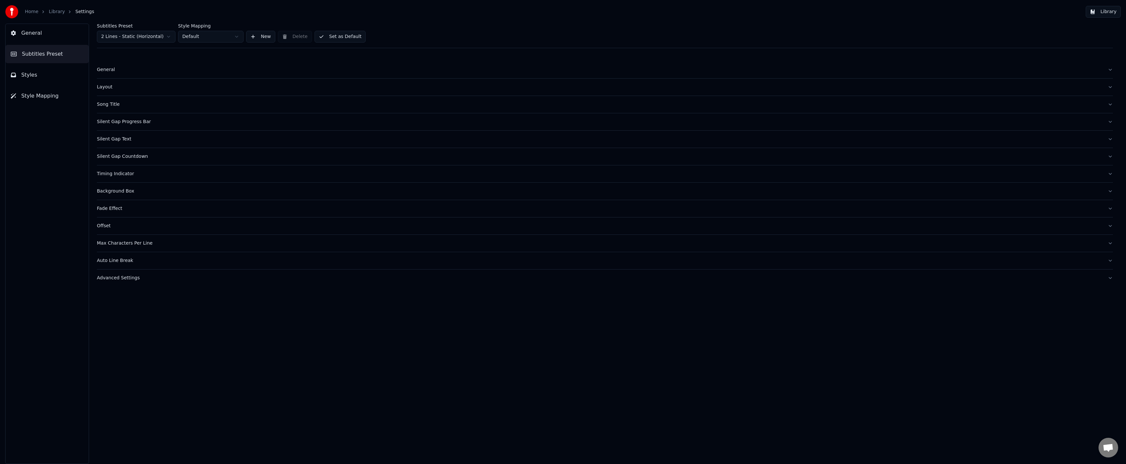
click at [139, 280] on div "Advanced Settings" at bounding box center [600, 278] width 1006 height 7
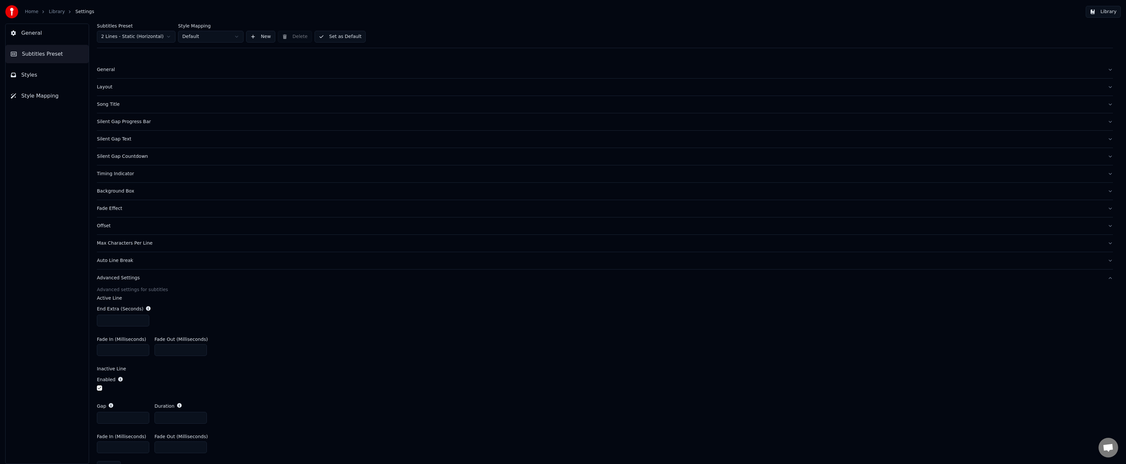
click at [126, 210] on div "Fade Effect" at bounding box center [600, 208] width 1006 height 7
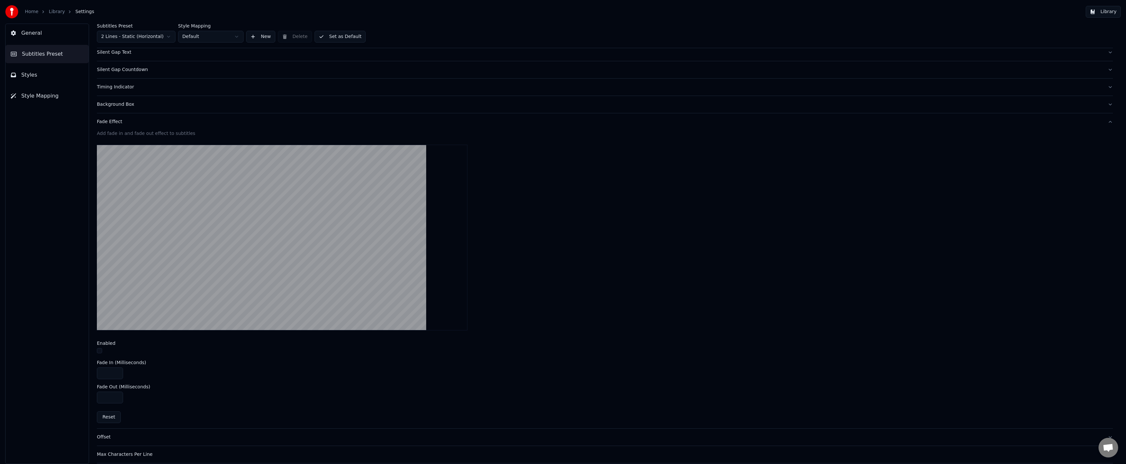
scroll to position [98, 0]
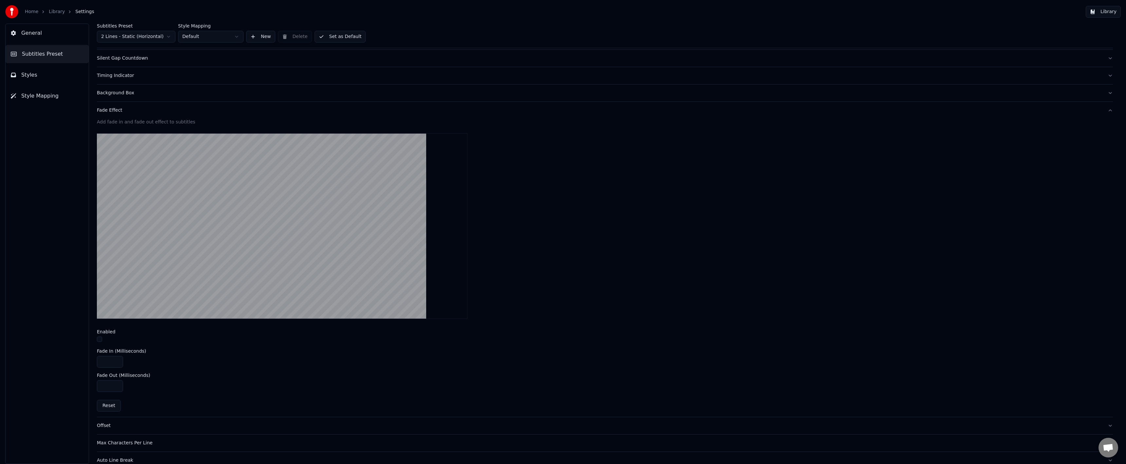
click at [160, 38] on html "Home Library Settings Library General Subtitles Preset Styles Style Mapping Sub…" at bounding box center [563, 232] width 1126 height 464
click at [97, 336] on div "Subtitles Preset Megapolis2 Style Mapping Default New Delete Set as Default Gen…" at bounding box center [605, 244] width 1043 height 440
click at [98, 340] on button "button" at bounding box center [99, 339] width 5 height 5
click at [336, 38] on button "Set as Default" at bounding box center [340, 37] width 51 height 12
click at [72, 257] on div "General Subtitles Preset Styles Style Mapping" at bounding box center [47, 244] width 84 height 440
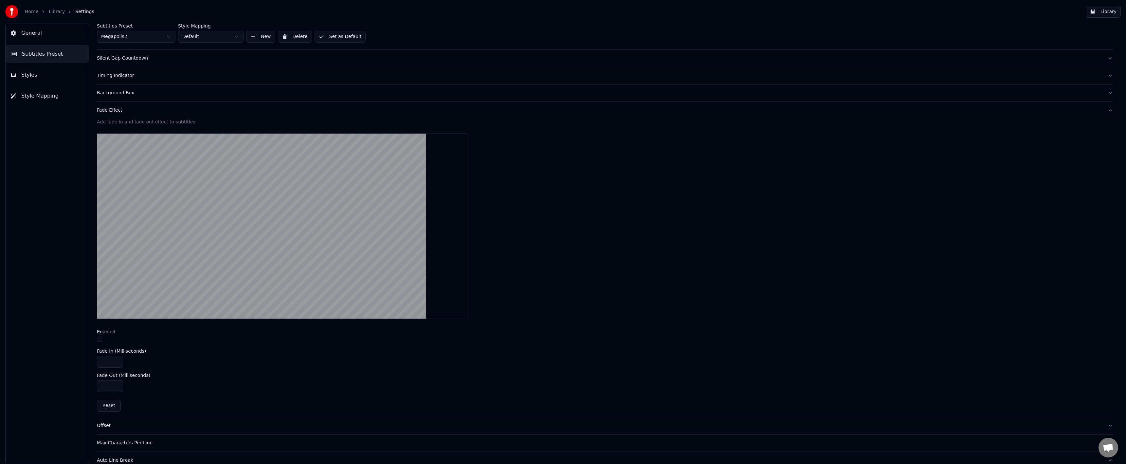
click at [32, 93] on span "Style Mapping" at bounding box center [39, 96] width 37 height 8
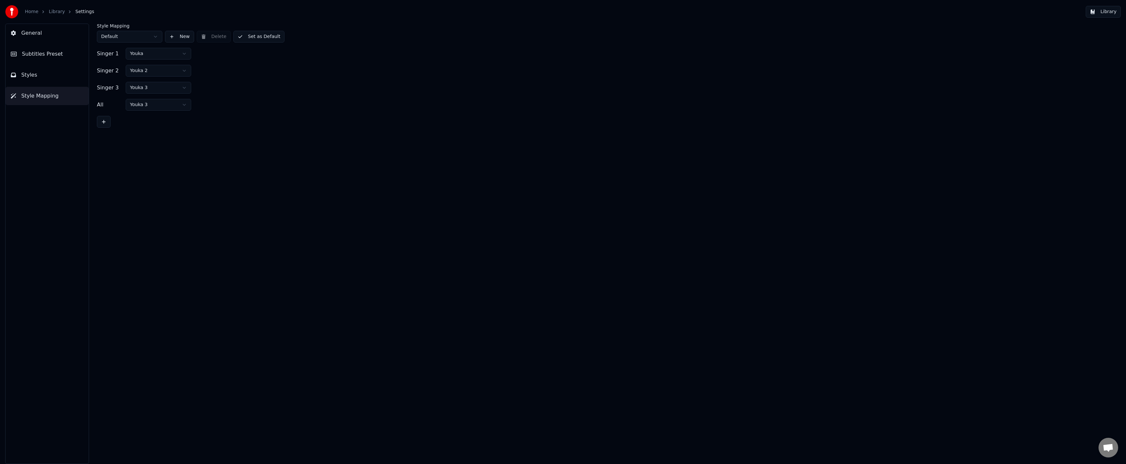
click at [44, 82] on button "Styles" at bounding box center [47, 75] width 83 height 18
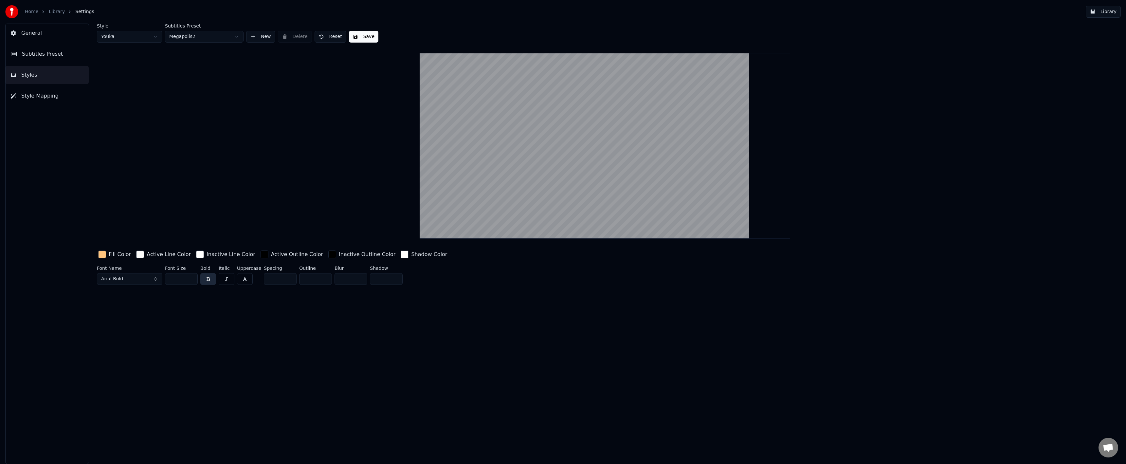
click at [190, 303] on div "Style Youka Subtitles Preset Megapolis2 New Delete Reset Save Fill Color Active…" at bounding box center [605, 244] width 1043 height 440
click at [136, 36] on html "Home Library Settings Library General Subtitles Preset Styles Style Mapping Sty…" at bounding box center [563, 232] width 1126 height 464
